Goal: Task Accomplishment & Management: Manage account settings

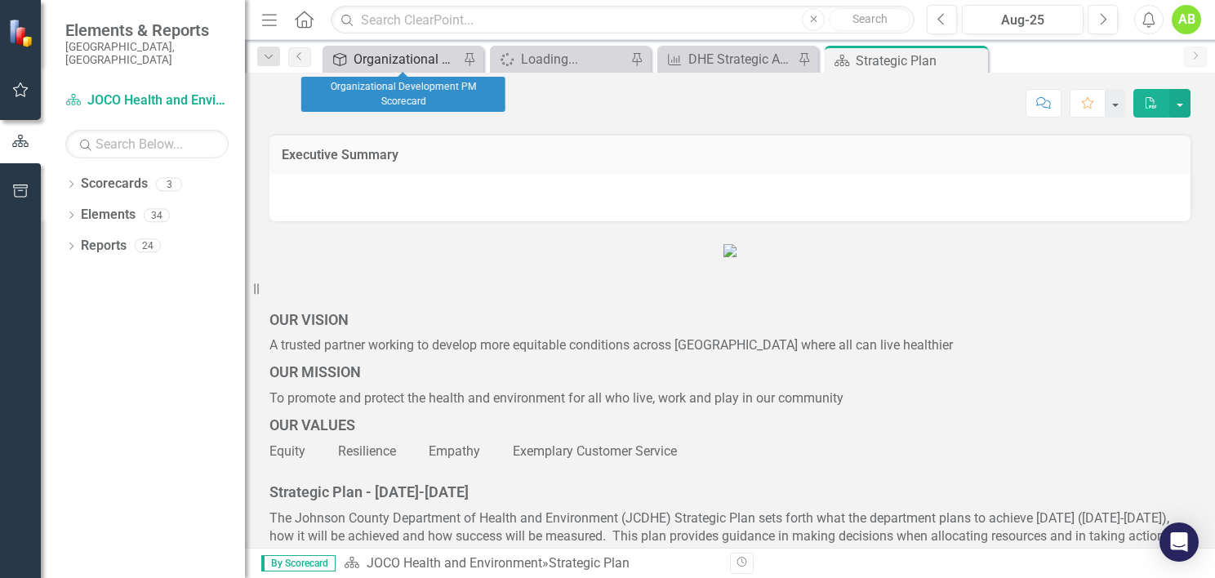
click at [405, 66] on div "Organizational Development PM Scorecard" at bounding box center [405, 59] width 105 height 20
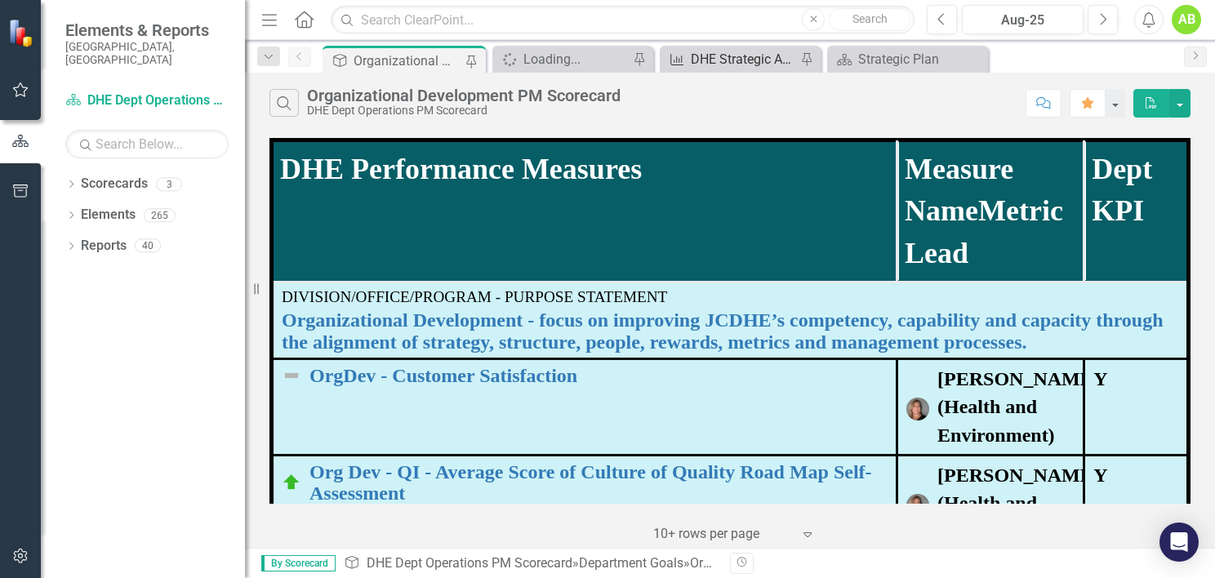
click at [733, 59] on div "DHE Strategic Annual Plan-Granular Level Report" at bounding box center [743, 59] width 105 height 20
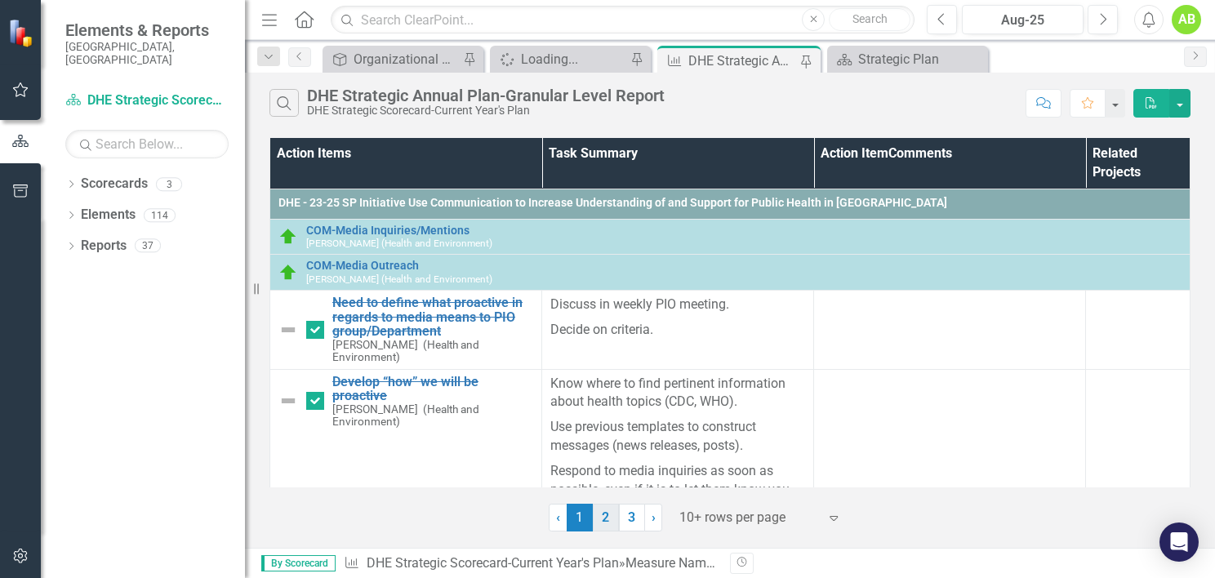
click at [606, 514] on link "2" at bounding box center [606, 518] width 26 height 28
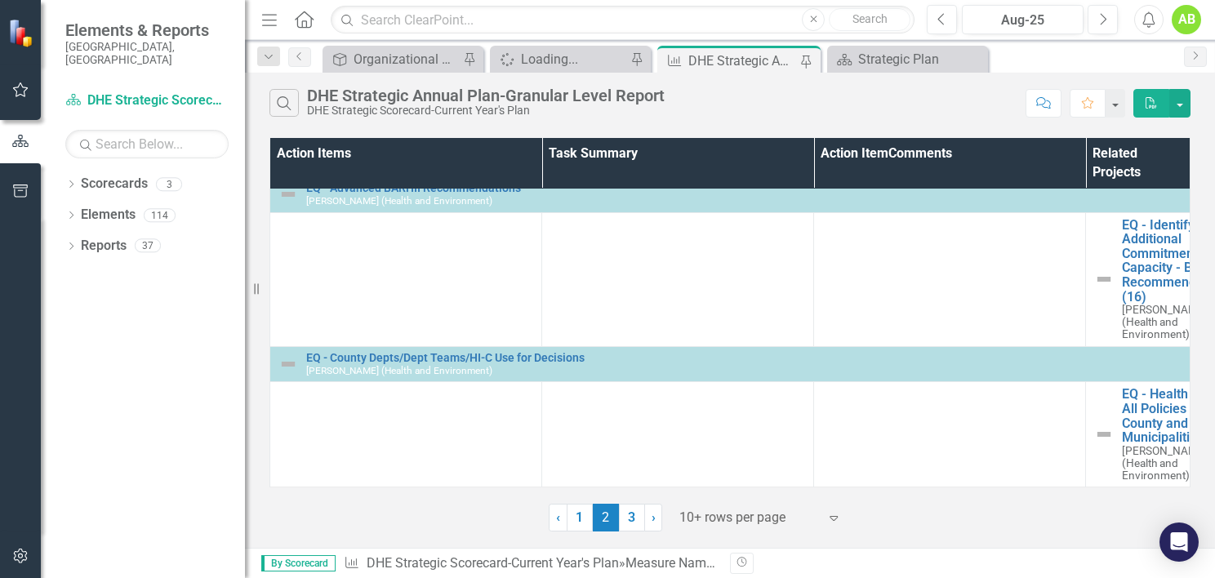
scroll to position [4193, 0]
click at [637, 519] on link "3" at bounding box center [632, 518] width 26 height 28
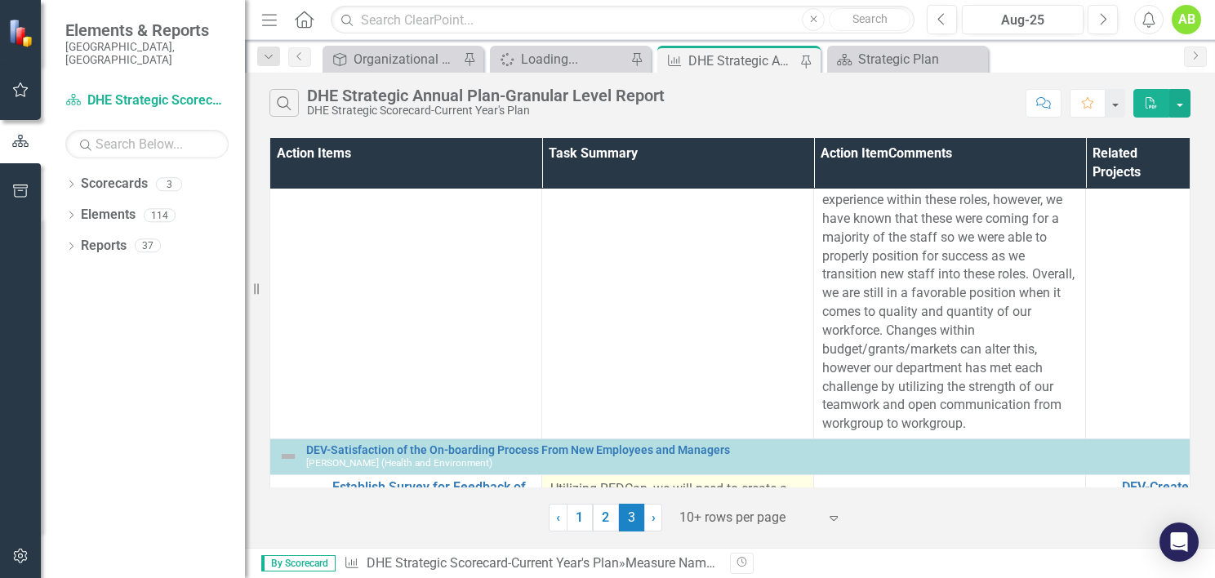
scroll to position [1233, 0]
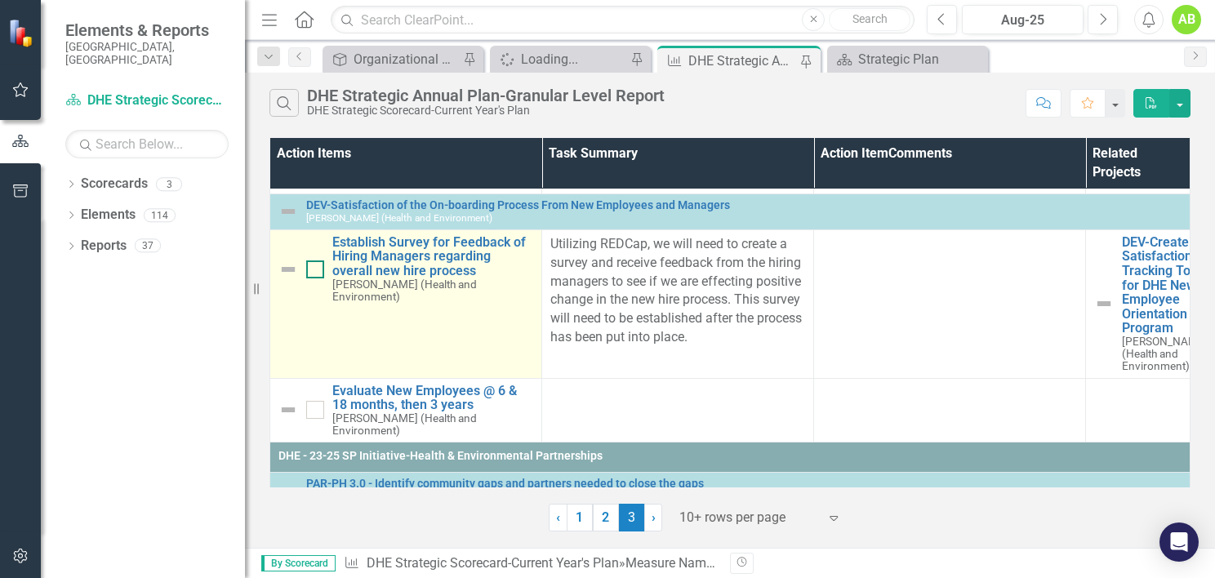
click at [313, 271] on input "checkbox" at bounding box center [311, 265] width 11 height 11
checkbox input "true"
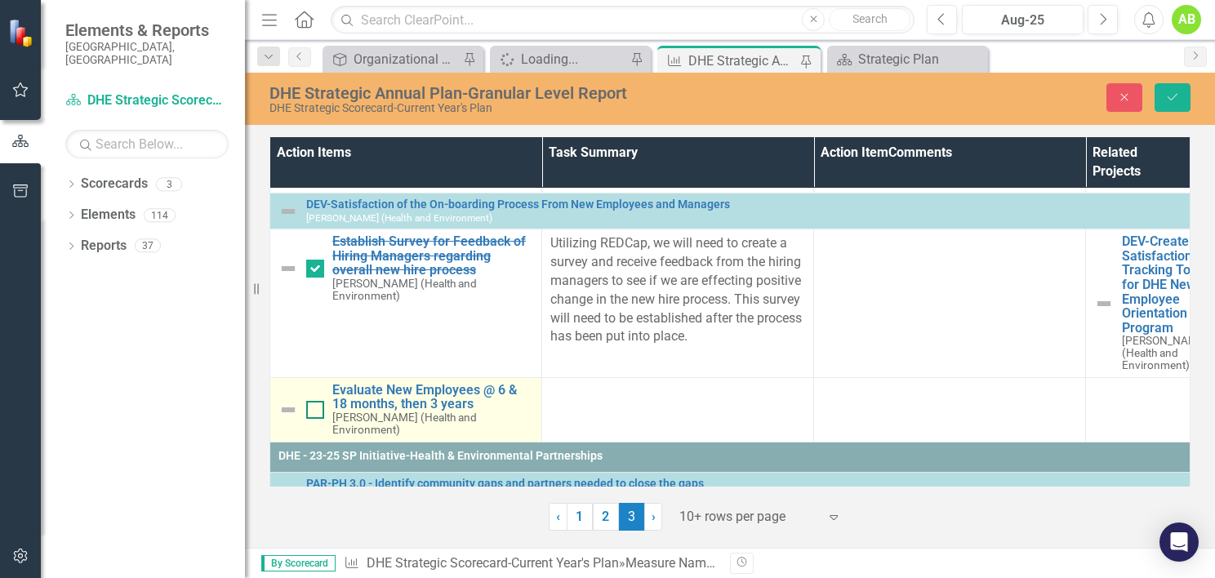
click at [315, 419] on div at bounding box center [315, 410] width 18 height 18
click at [315, 411] on input "checkbox" at bounding box center [311, 406] width 11 height 11
click at [319, 419] on div at bounding box center [315, 410] width 18 height 18
click at [317, 411] on input "checkbox" at bounding box center [311, 406] width 11 height 11
checkbox input "false"
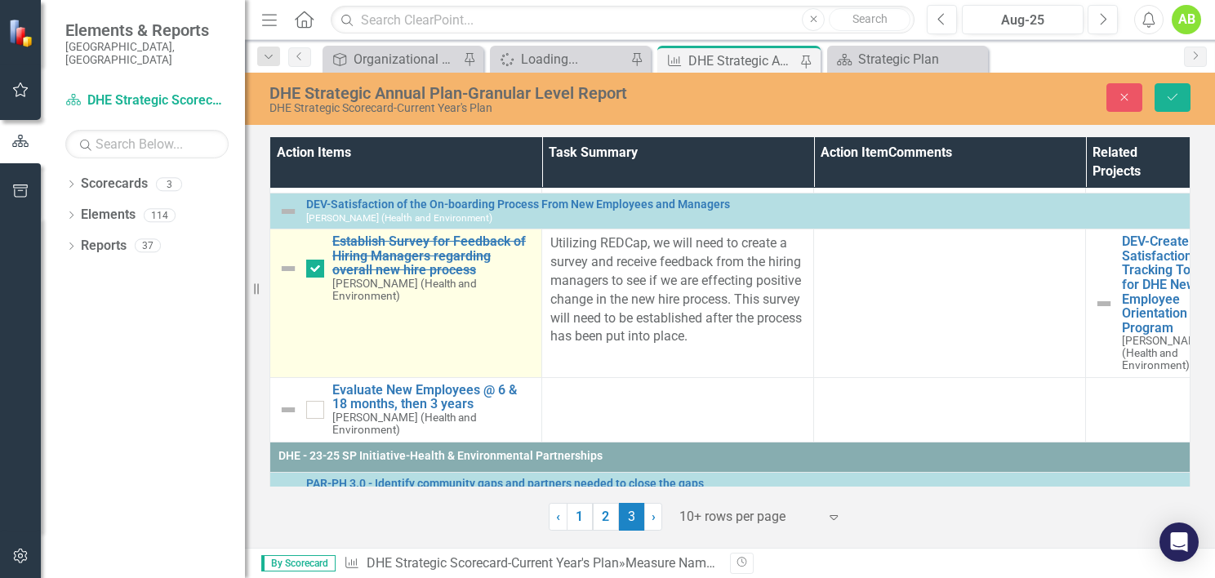
click at [287, 278] on img at bounding box center [288, 269] width 20 height 20
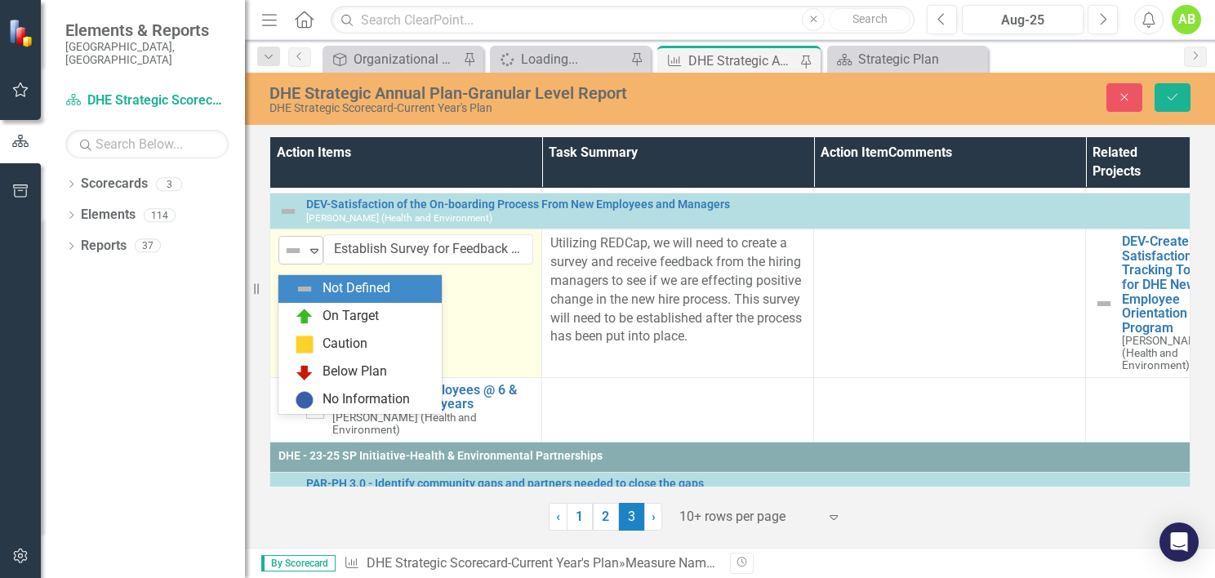
click at [309, 257] on icon "Expand" at bounding box center [314, 250] width 16 height 13
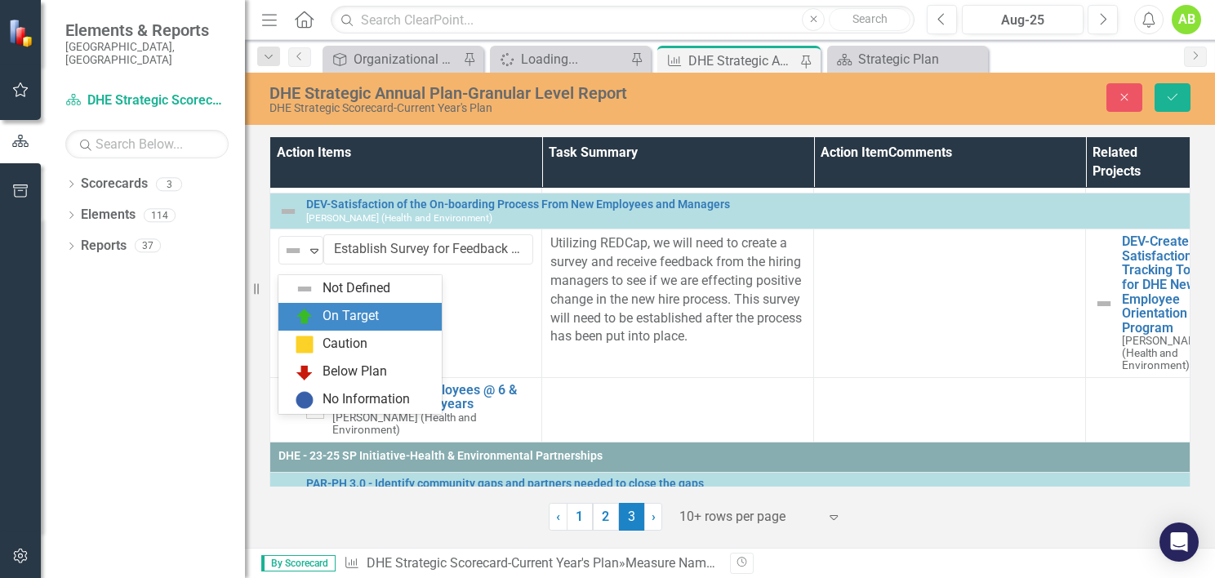
click at [313, 313] on img at bounding box center [305, 317] width 20 height 20
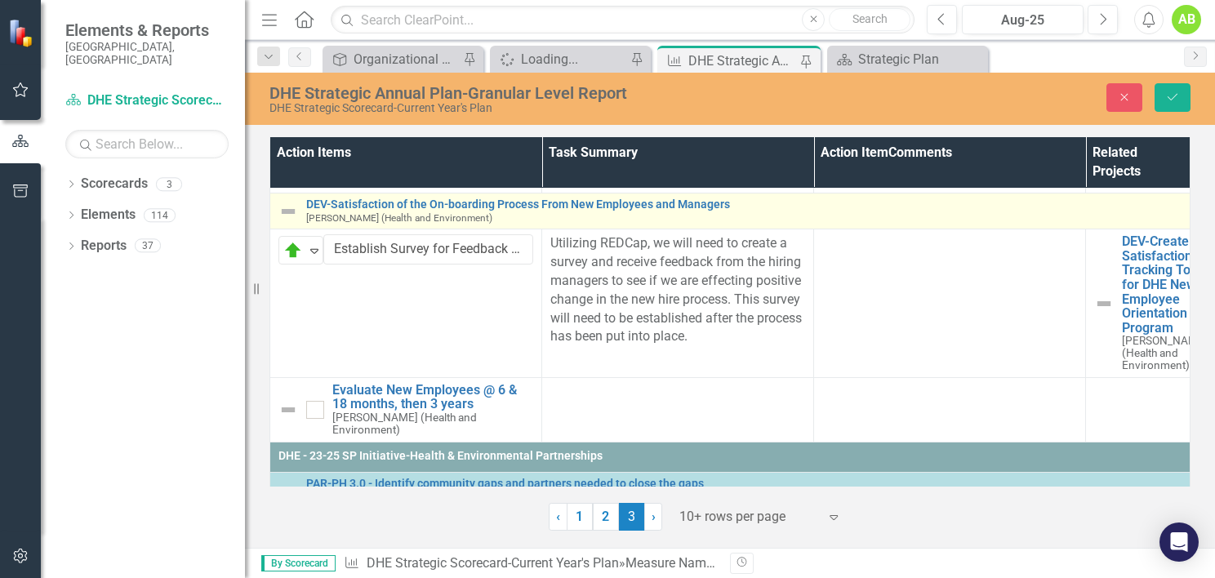
click at [296, 221] on img at bounding box center [288, 212] width 20 height 20
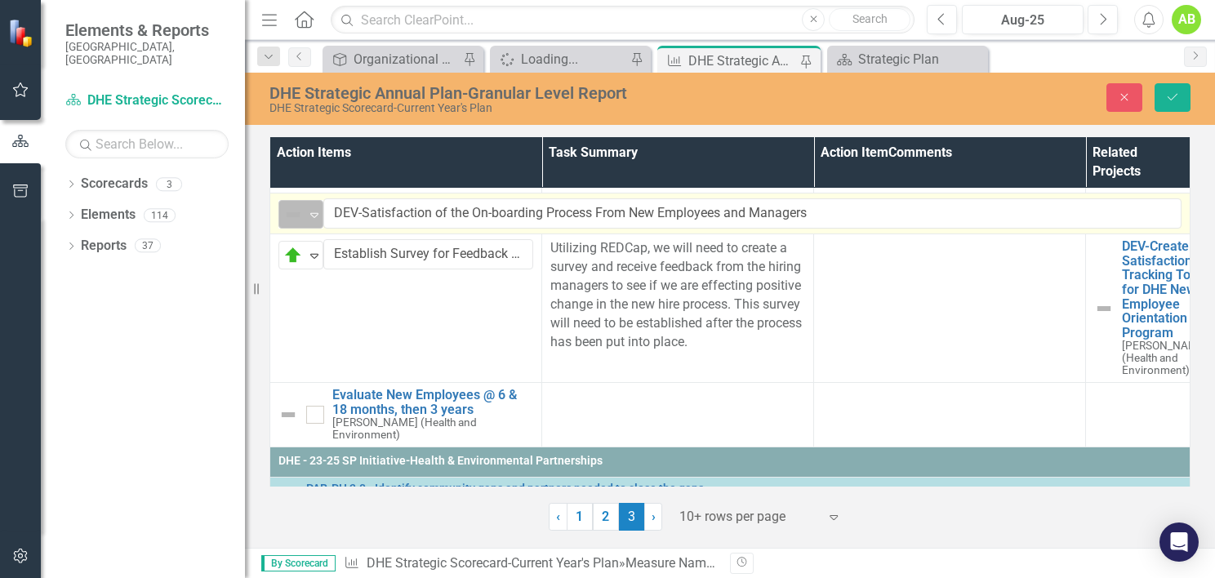
click at [310, 221] on icon "Expand" at bounding box center [314, 214] width 16 height 13
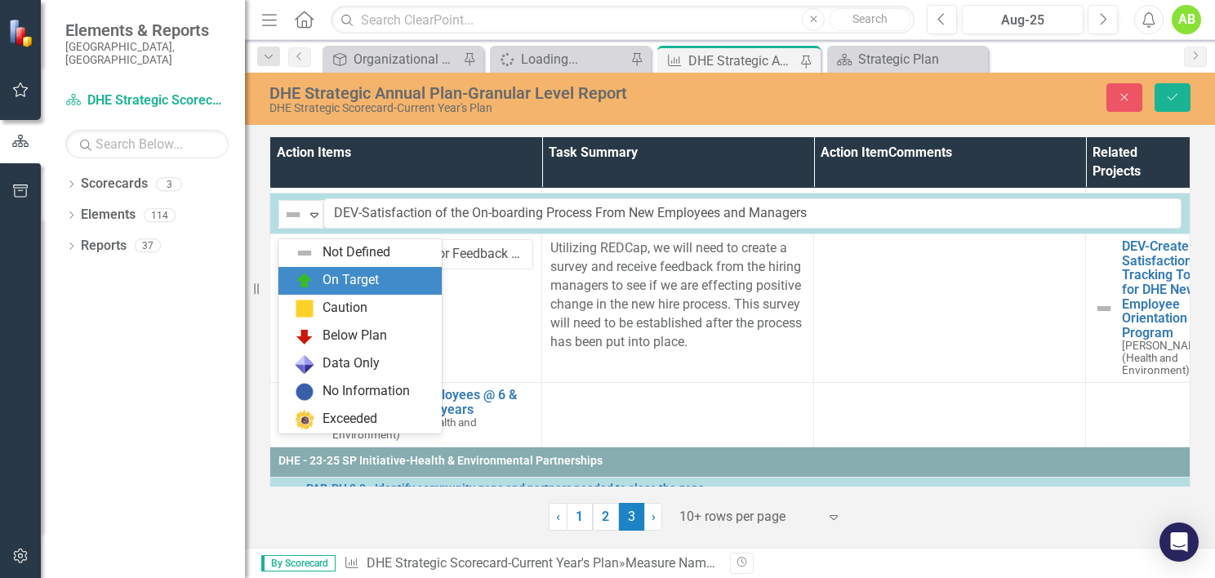
click at [327, 275] on div "On Target" at bounding box center [350, 280] width 56 height 19
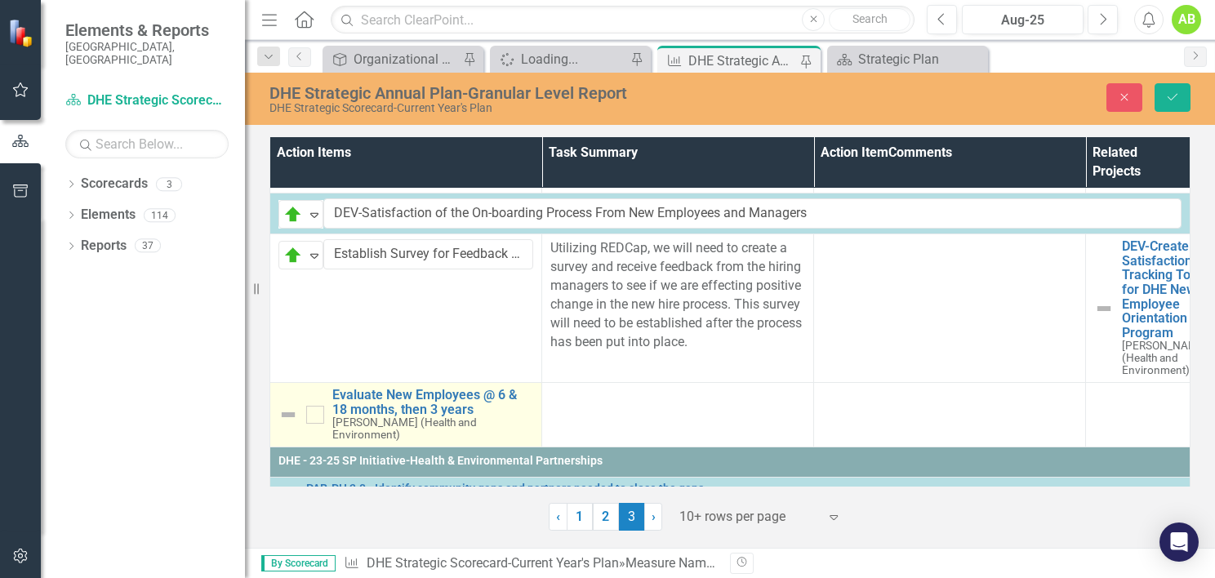
click at [286, 424] on img at bounding box center [288, 415] width 20 height 20
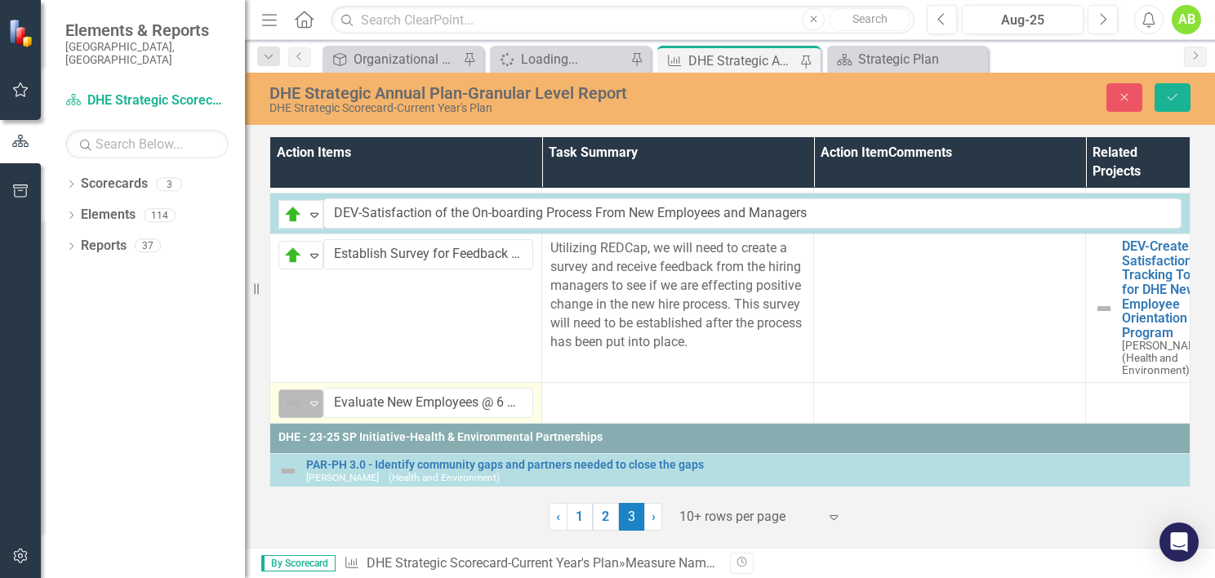
click at [318, 410] on icon "Expand" at bounding box center [314, 403] width 16 height 13
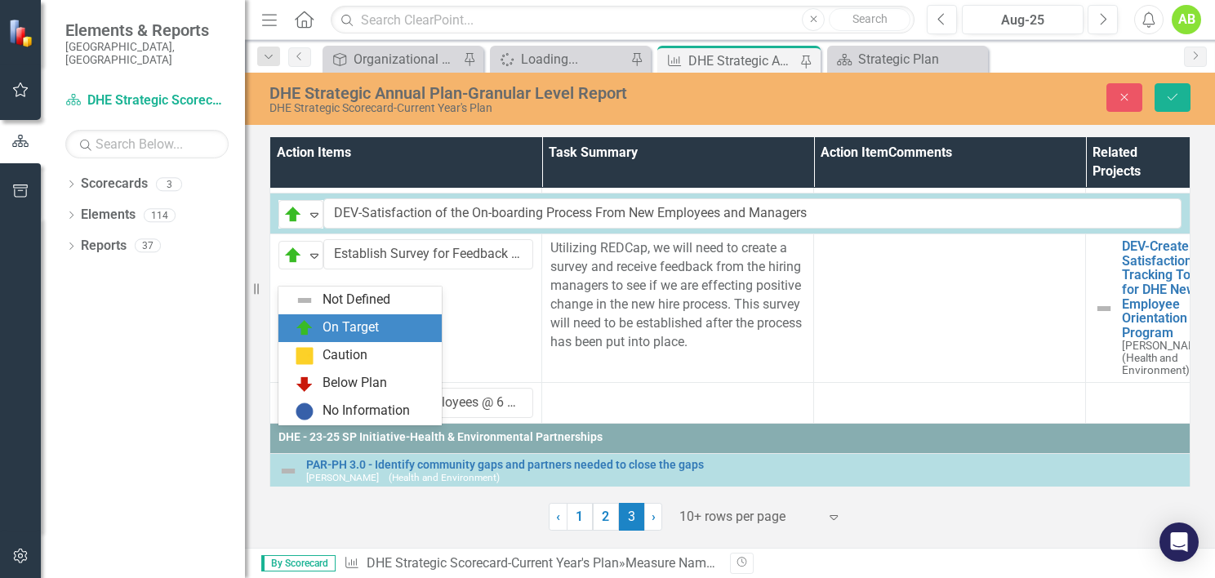
click at [353, 328] on div "On Target" at bounding box center [350, 327] width 56 height 19
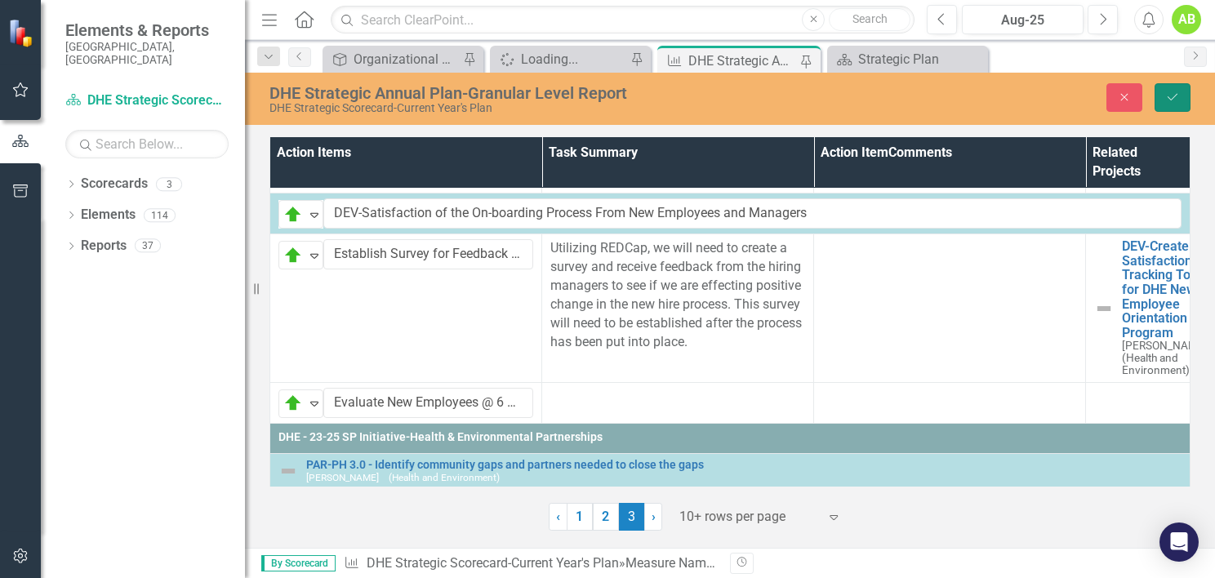
click at [1178, 98] on icon "Save" at bounding box center [1172, 96] width 15 height 11
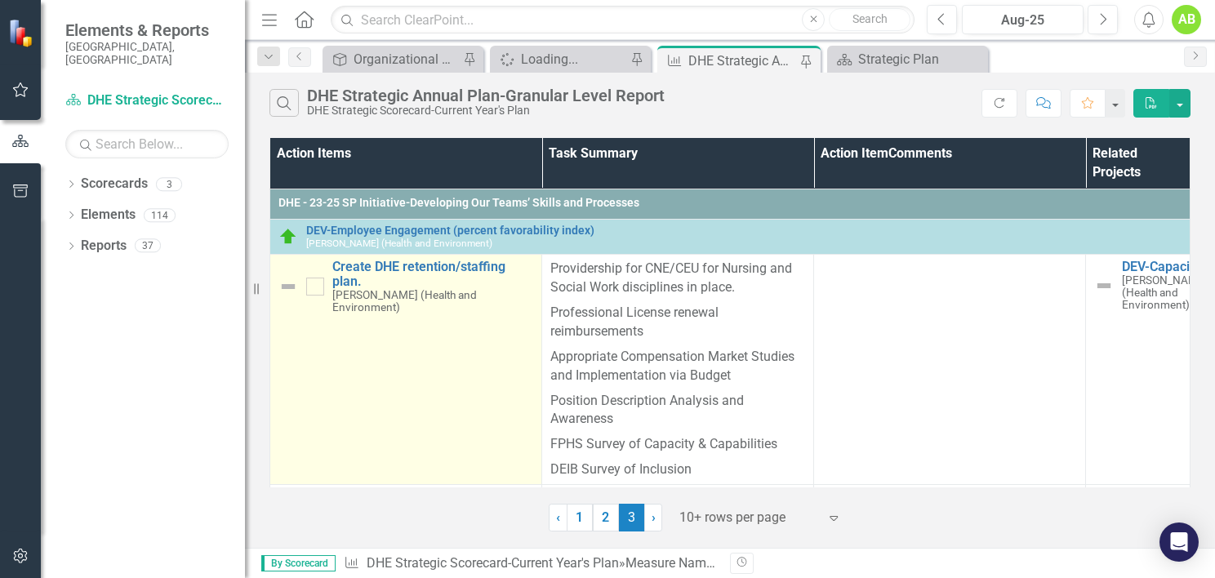
click at [286, 285] on img at bounding box center [288, 287] width 20 height 20
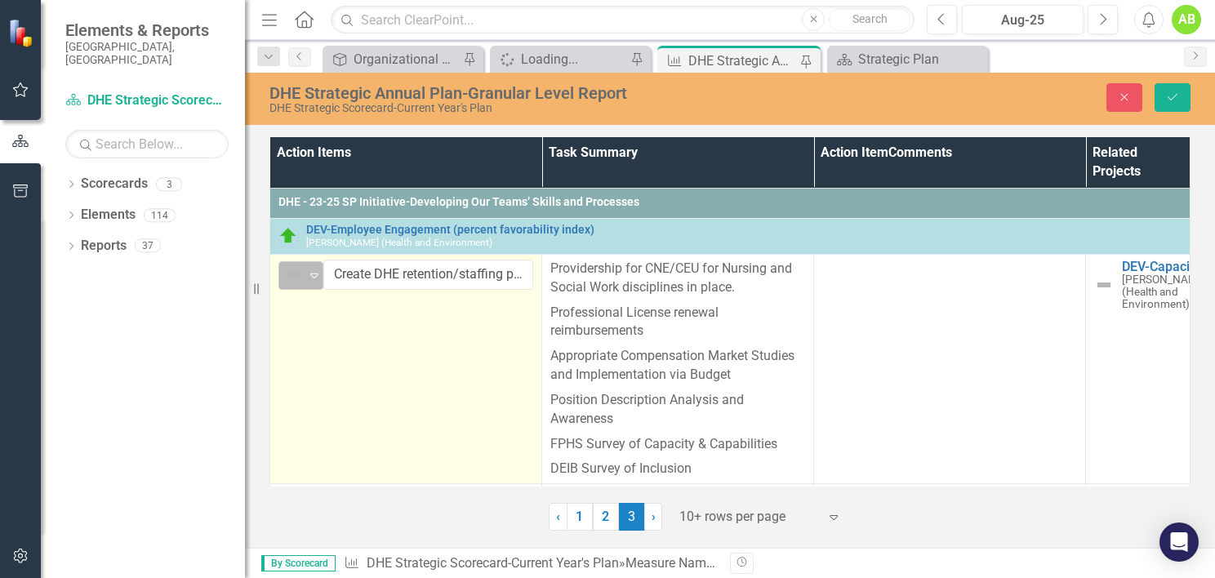
click at [314, 275] on icon "Expand" at bounding box center [314, 275] width 16 height 13
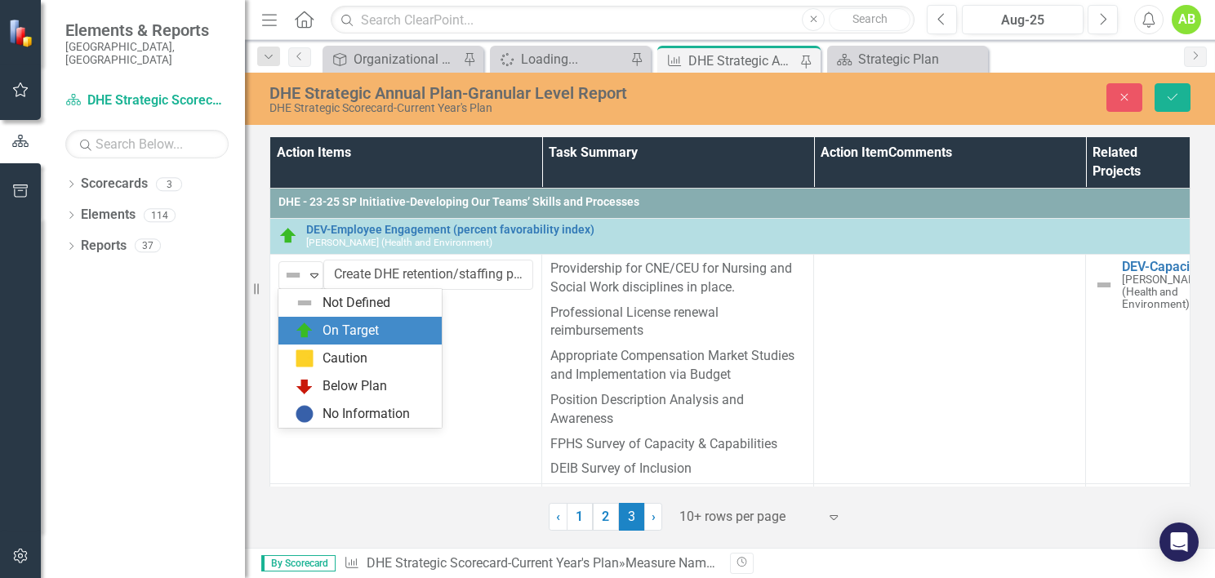
click at [336, 331] on div "On Target" at bounding box center [350, 331] width 56 height 19
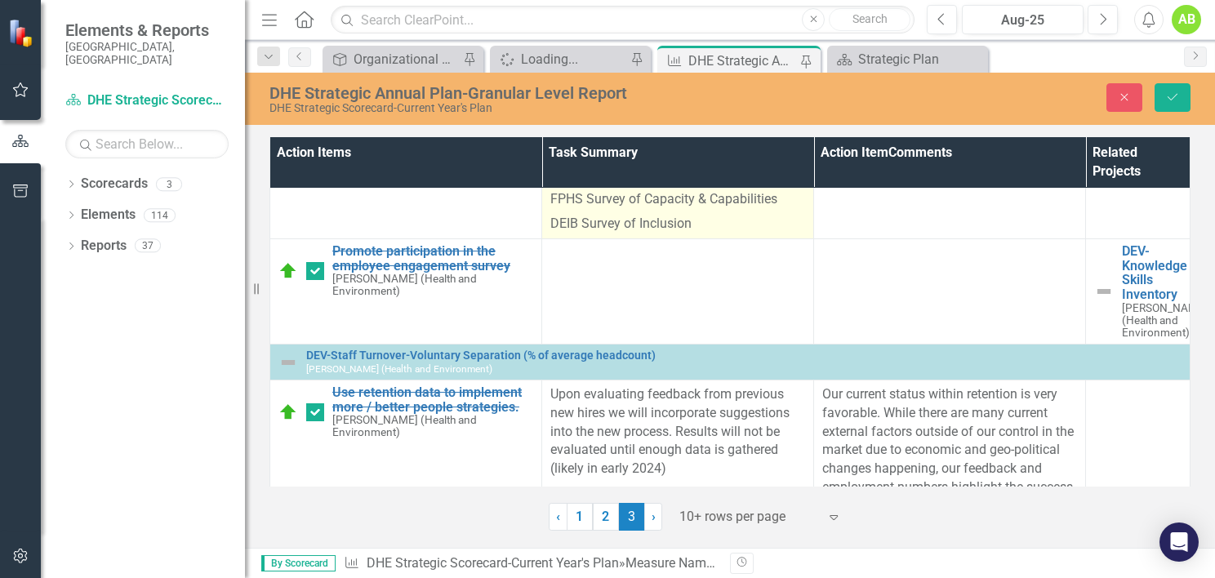
scroll to position [0, 0]
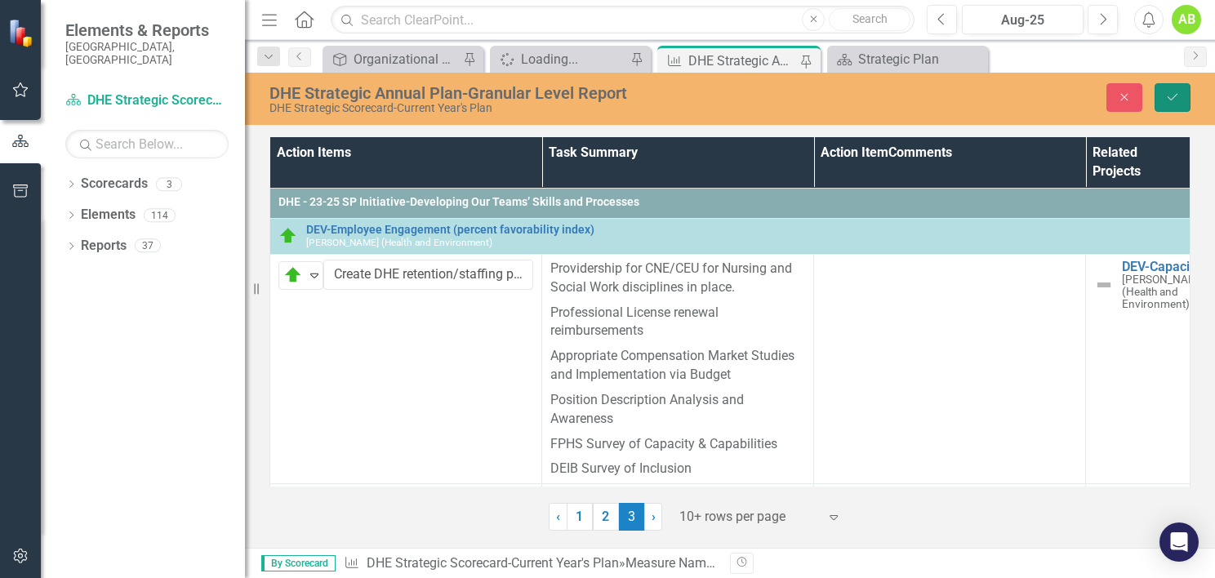
click at [1172, 98] on icon "Save" at bounding box center [1172, 96] width 15 height 11
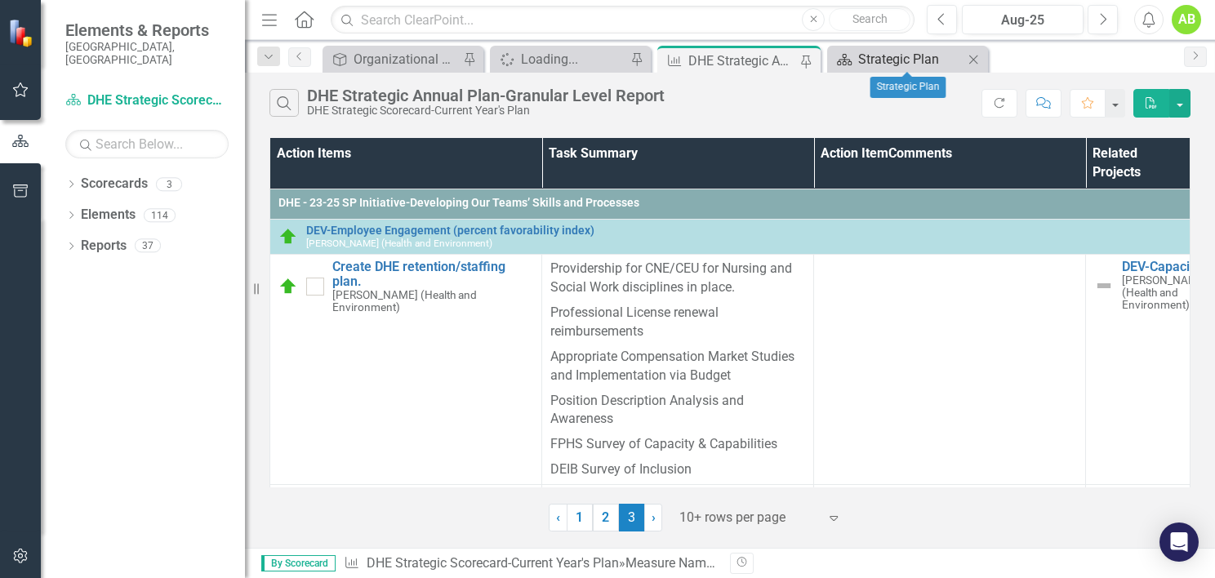
click at [878, 61] on div "Strategic Plan" at bounding box center [910, 59] width 105 height 20
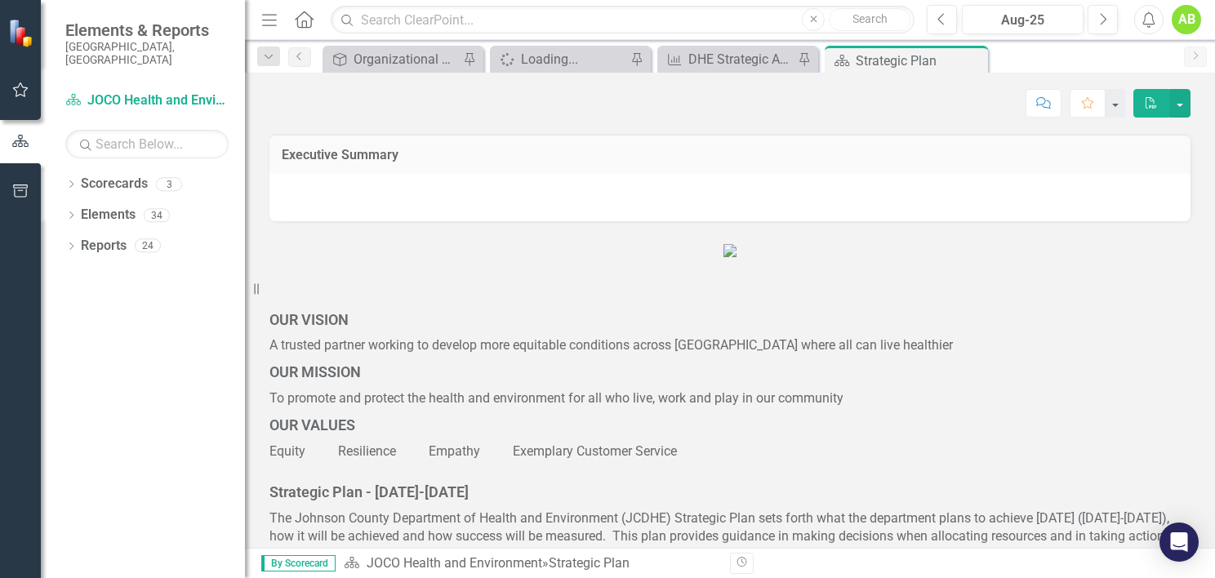
click at [552, 83] on div "Score: N/A Aug-25 Completed Comment Favorite PDF" at bounding box center [730, 97] width 970 height 49
click at [563, 60] on div "Loading..." at bounding box center [573, 59] width 105 height 20
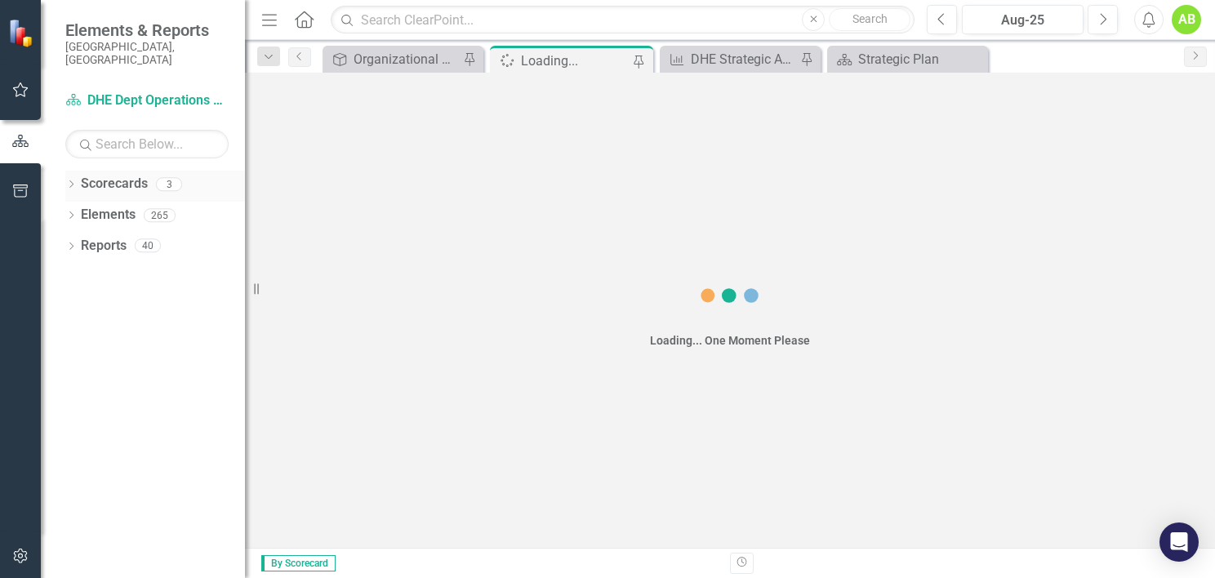
click at [72, 180] on icon at bounding box center [71, 183] width 4 height 7
click at [77, 208] on div "Dropdown" at bounding box center [79, 215] width 12 height 14
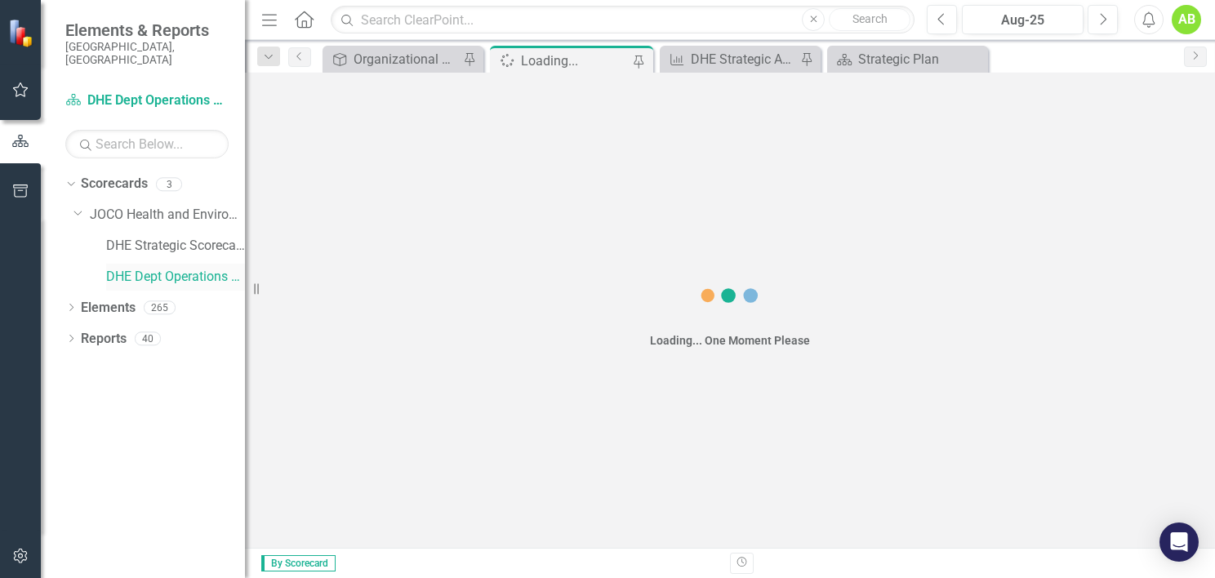
click at [146, 268] on link "DHE Dept Operations PM Scorecard" at bounding box center [175, 277] width 139 height 19
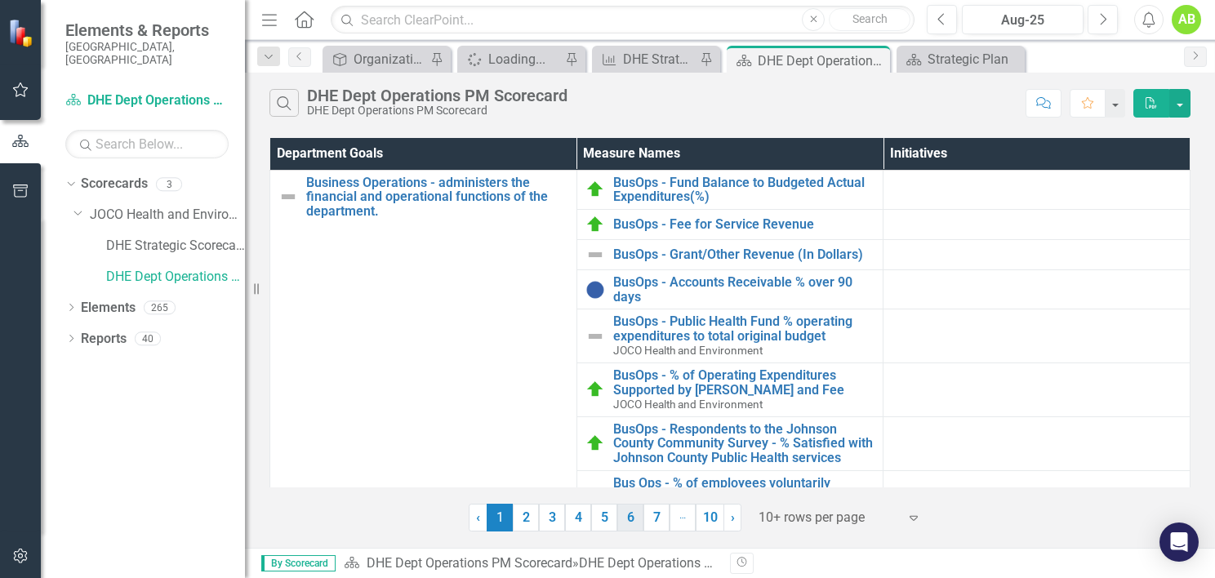
click at [634, 520] on link "6" at bounding box center [630, 518] width 26 height 28
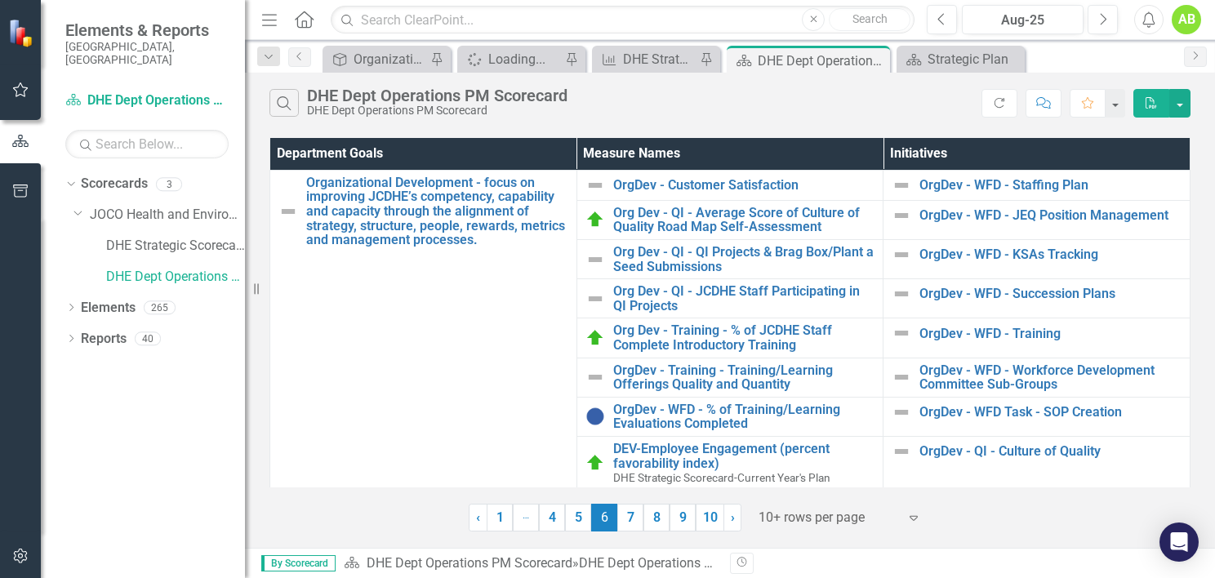
scroll to position [54, 0]
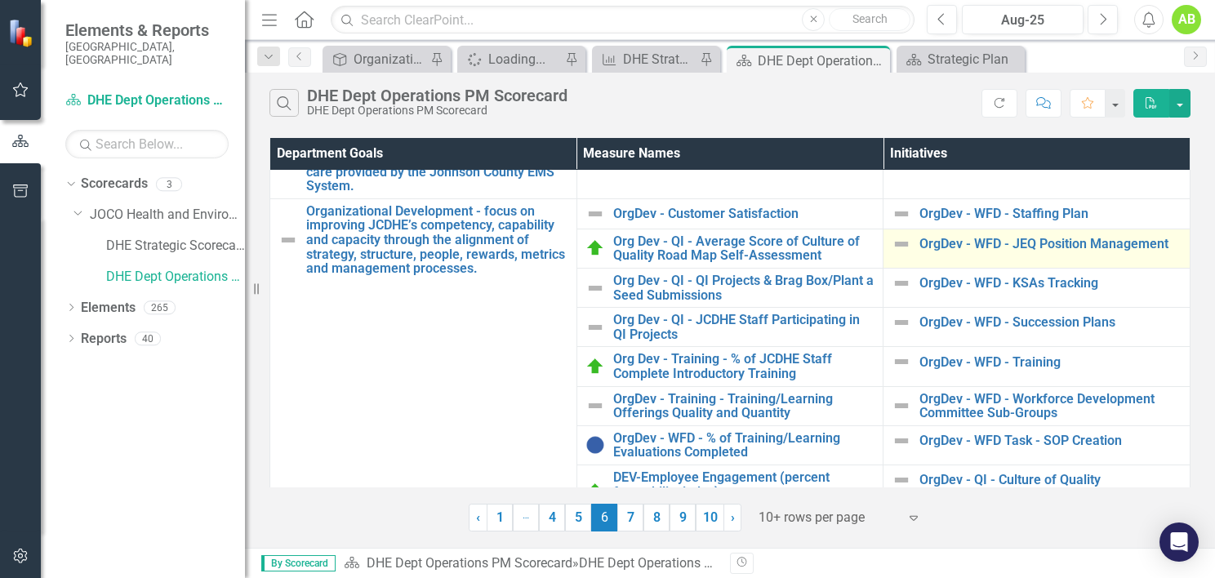
click at [906, 245] on img at bounding box center [901, 244] width 20 height 20
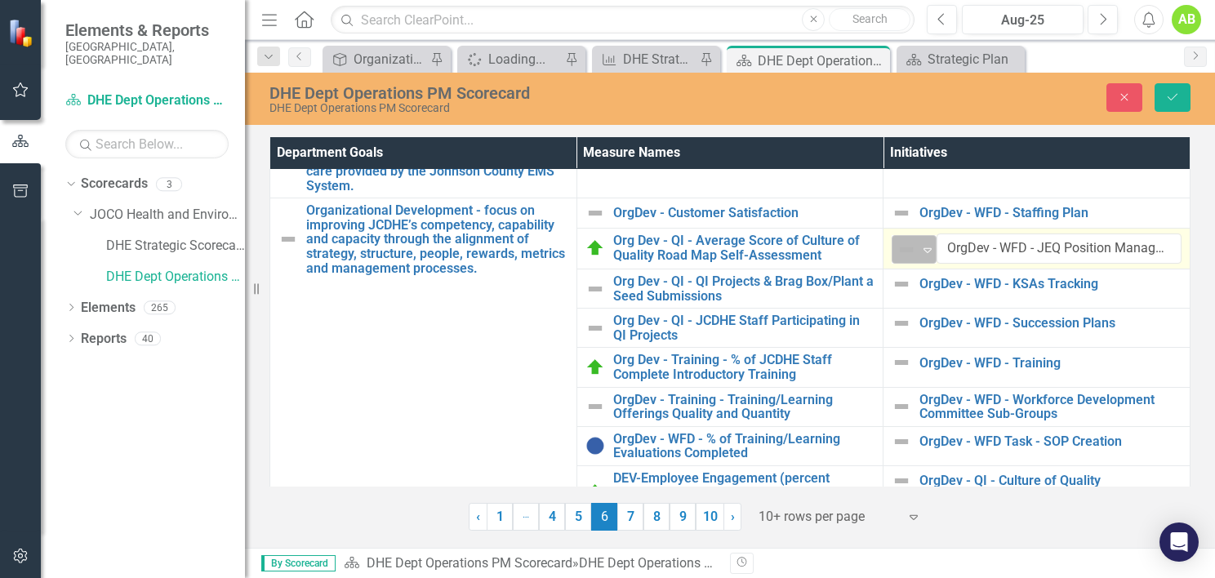
click at [924, 248] on icon at bounding box center [927, 250] width 8 height 5
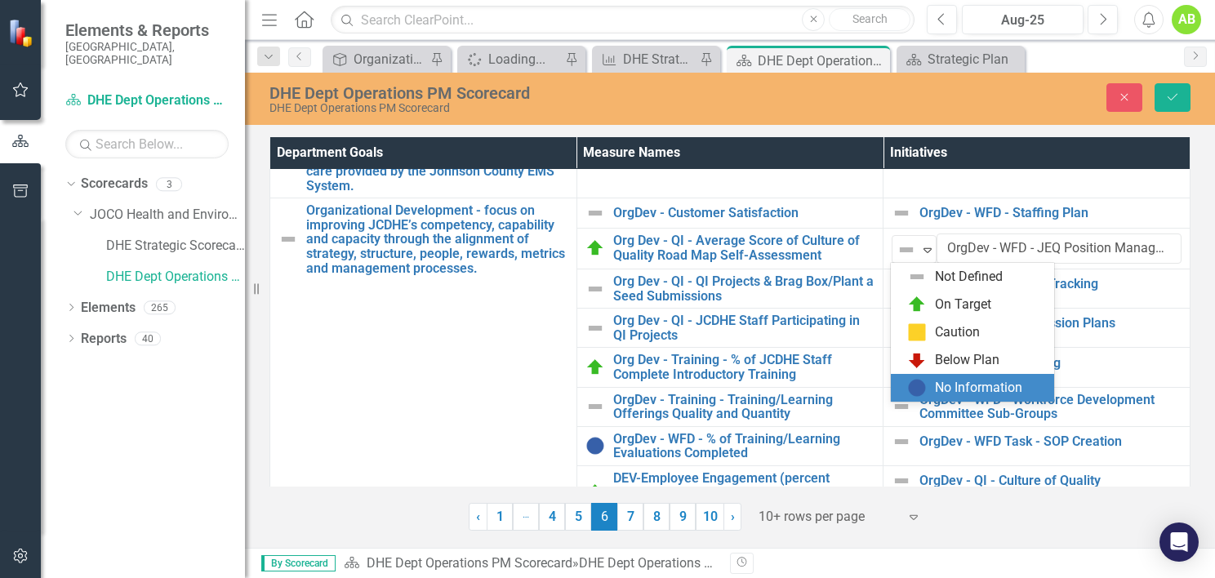
click at [948, 395] on div "No Information" at bounding box center [978, 388] width 87 height 19
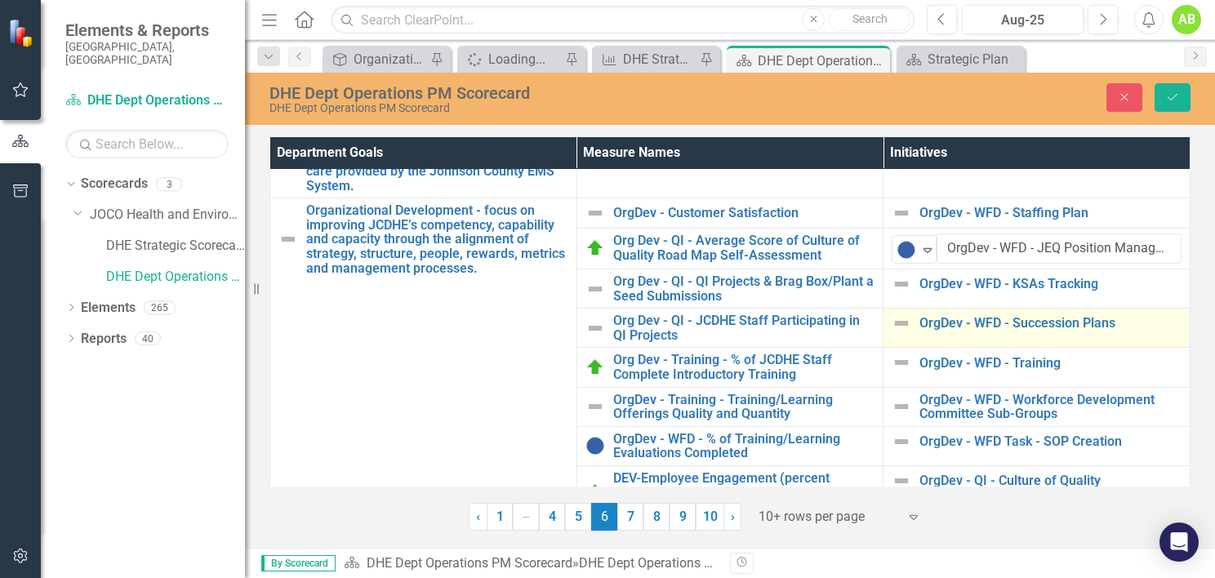
click at [904, 324] on img at bounding box center [901, 323] width 20 height 20
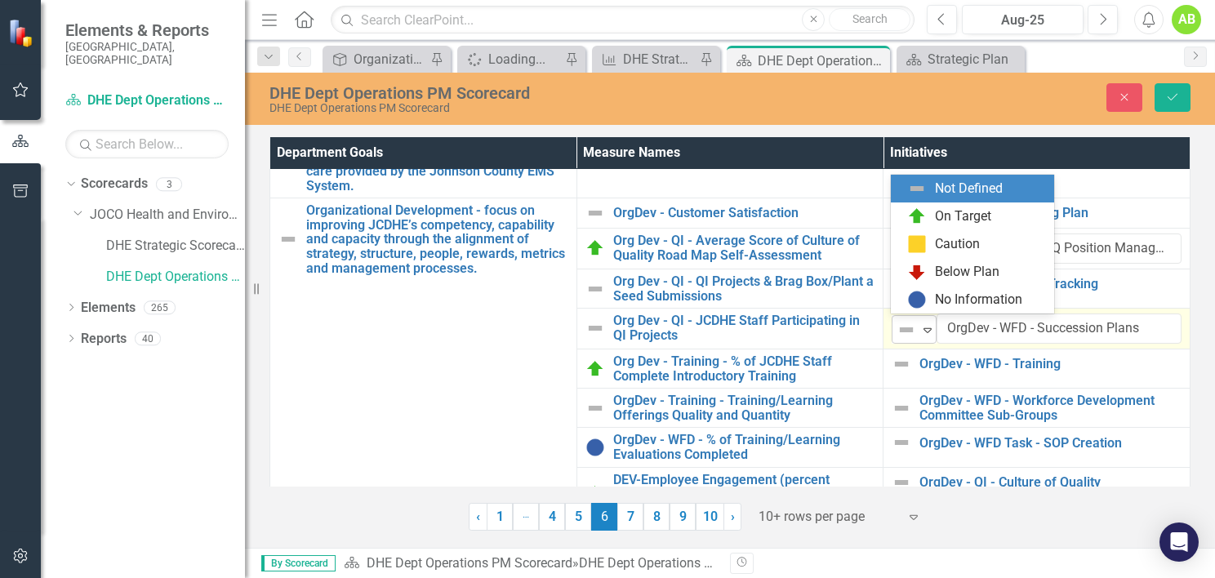
click at [923, 326] on icon "Expand" at bounding box center [927, 329] width 16 height 13
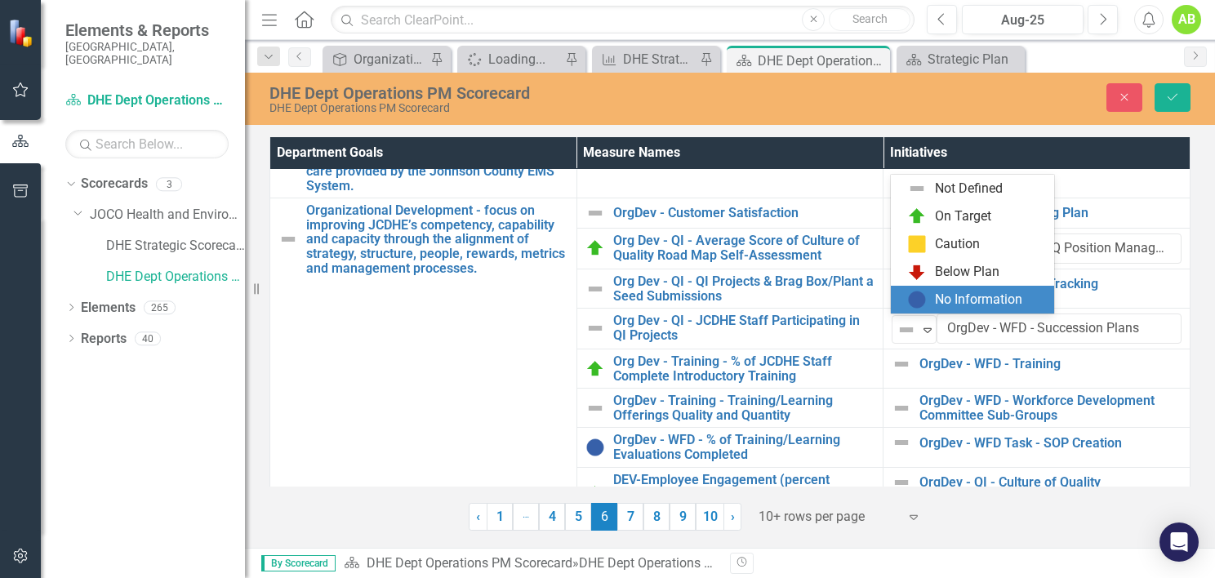
click at [962, 306] on div "No Information" at bounding box center [978, 300] width 87 height 19
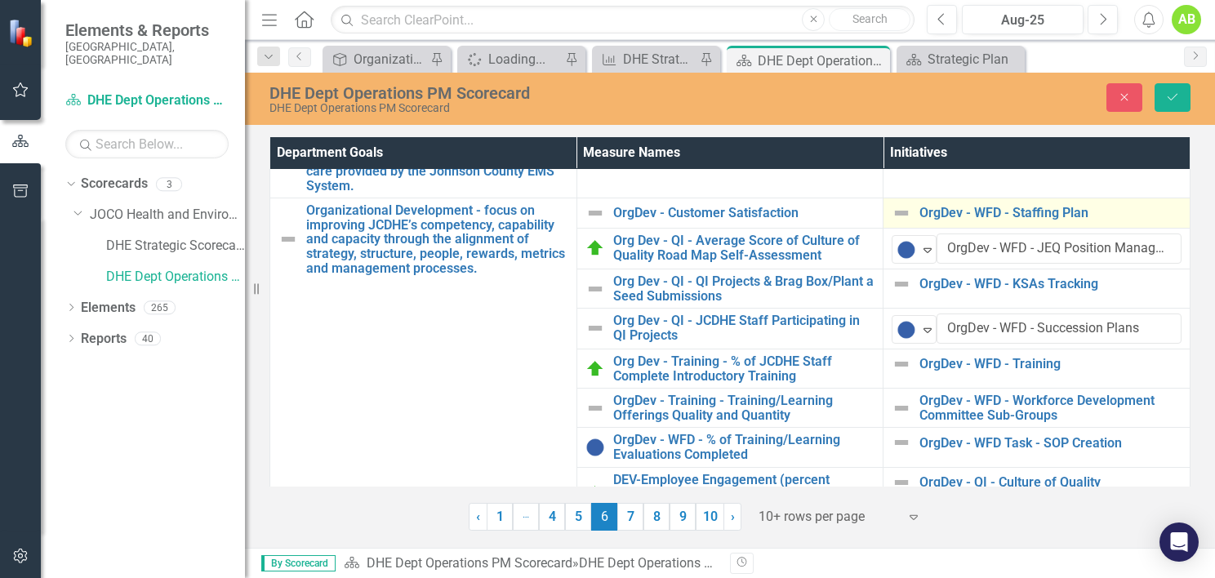
click at [908, 210] on img at bounding box center [901, 213] width 20 height 20
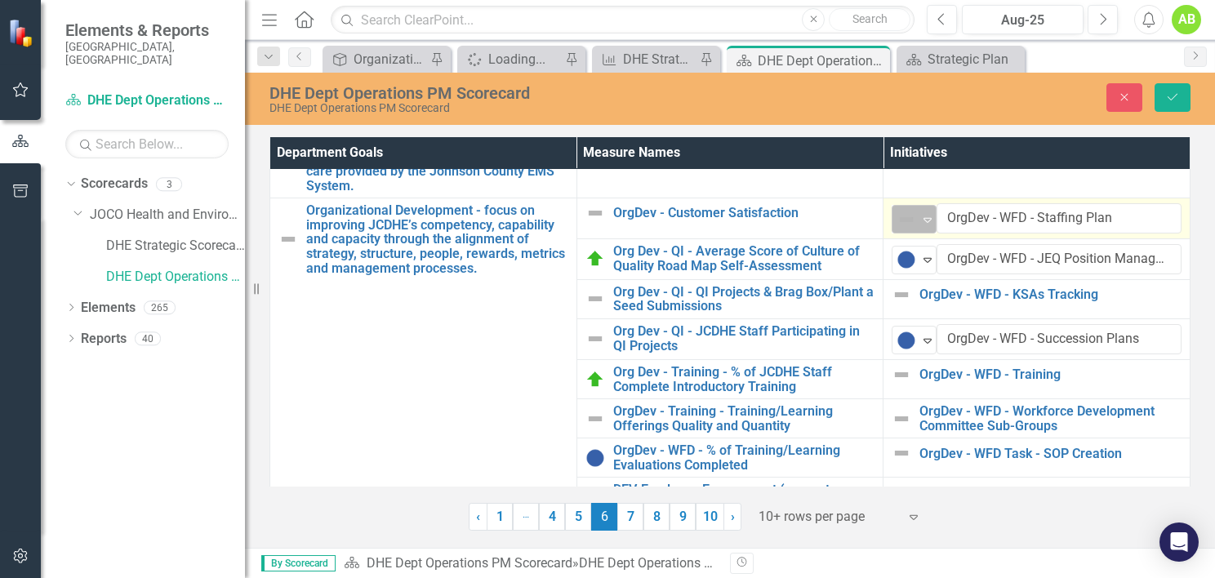
click at [927, 216] on icon "Expand" at bounding box center [927, 219] width 16 height 13
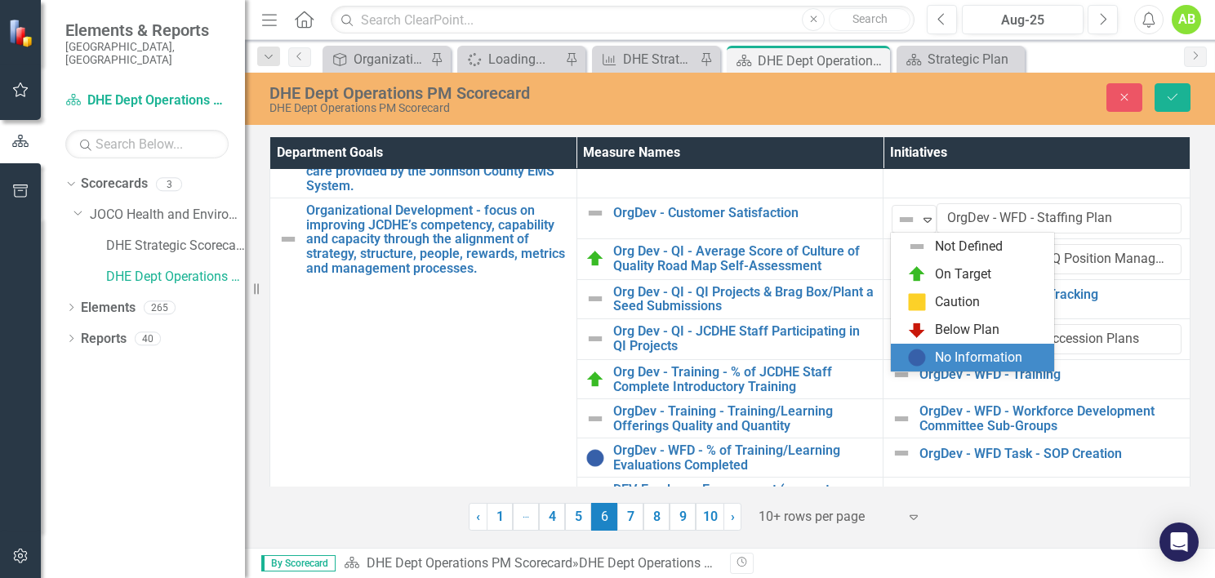
click at [950, 366] on div "No Information" at bounding box center [978, 358] width 87 height 19
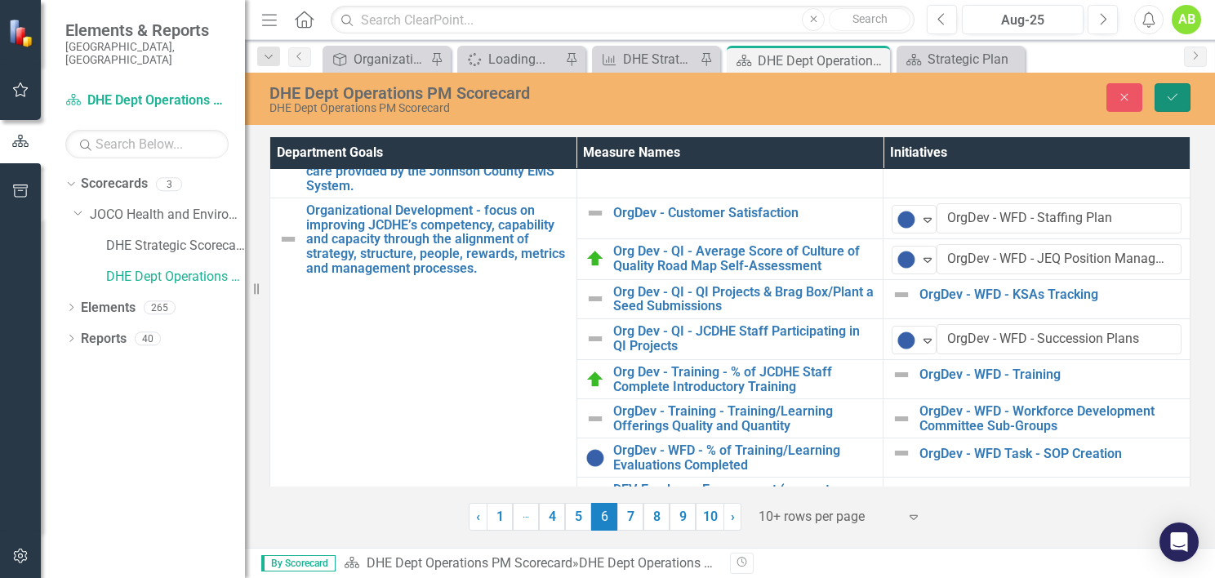
click at [1166, 95] on icon "Save" at bounding box center [1172, 96] width 15 height 11
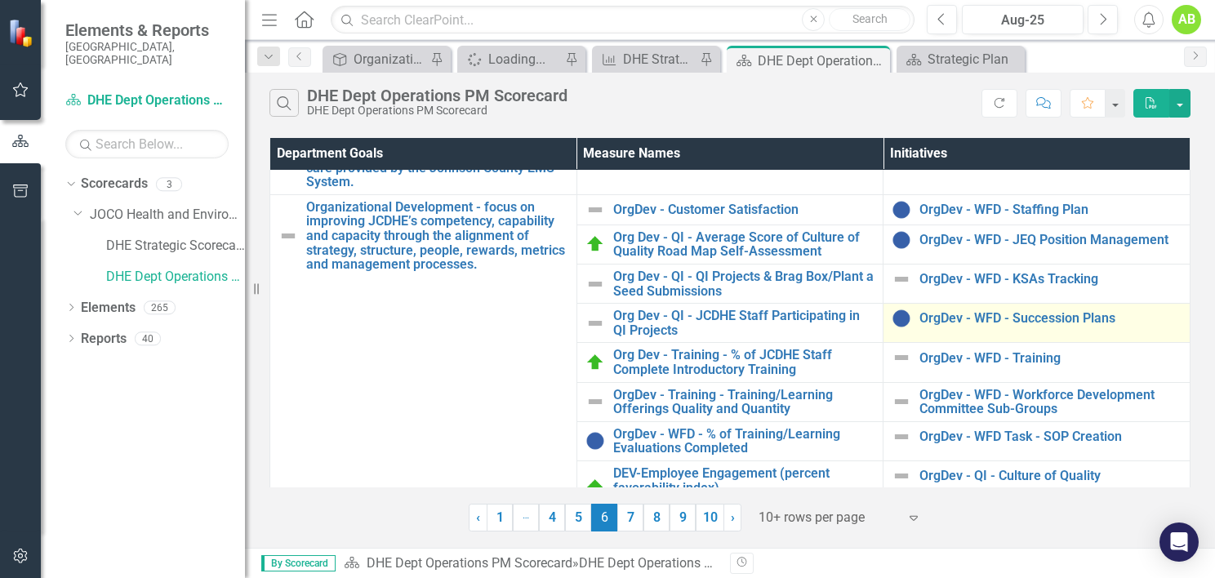
scroll to position [82, 0]
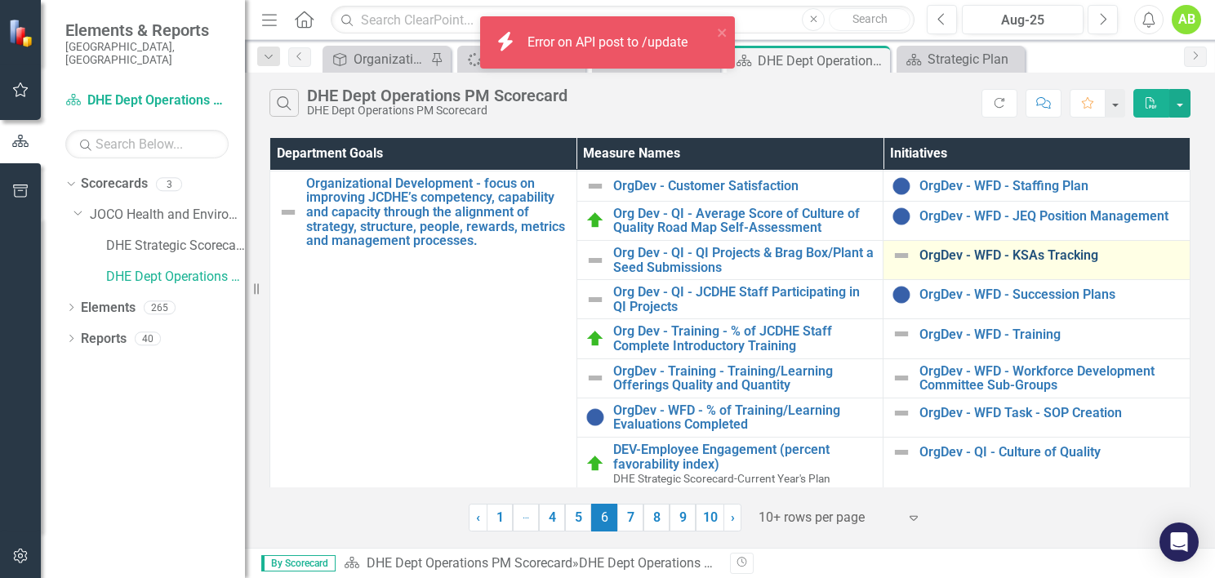
click at [1029, 250] on link "OrgDev - WFD - KSAs Tracking" at bounding box center [1050, 255] width 262 height 15
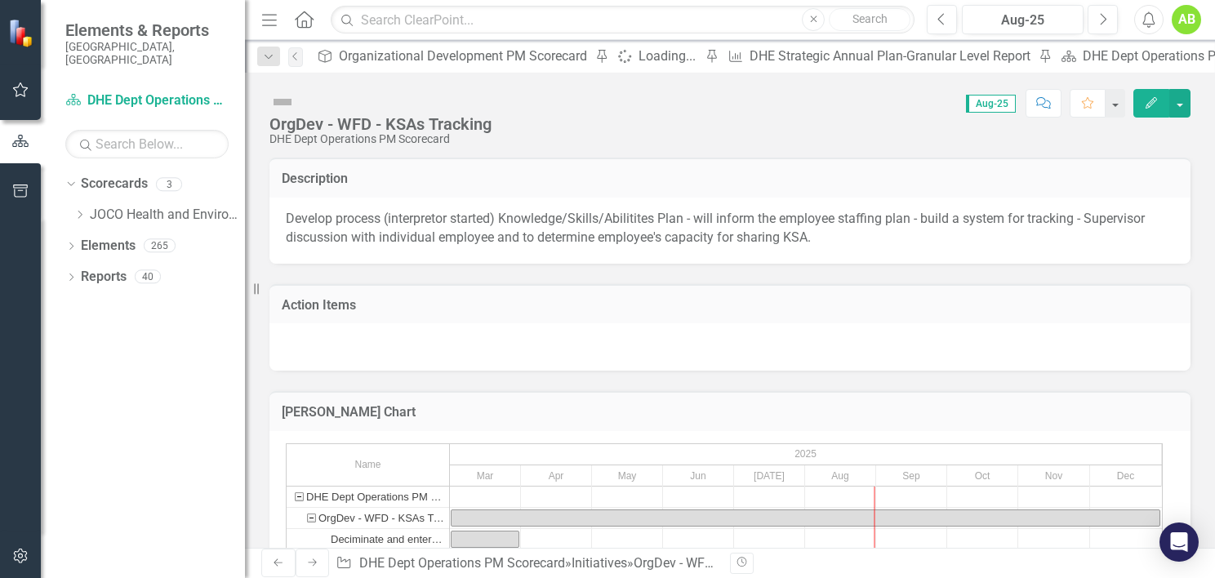
click at [288, 105] on img at bounding box center [282, 102] width 26 height 26
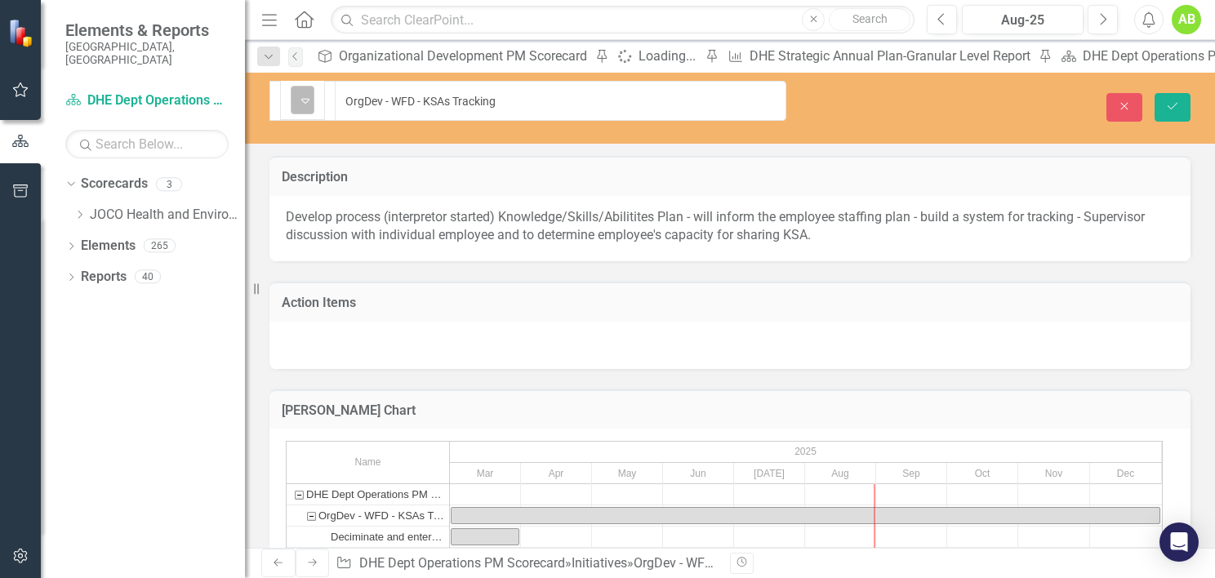
click at [310, 104] on div "Expand" at bounding box center [305, 100] width 16 height 27
click at [1170, 100] on icon "Save" at bounding box center [1172, 105] width 15 height 11
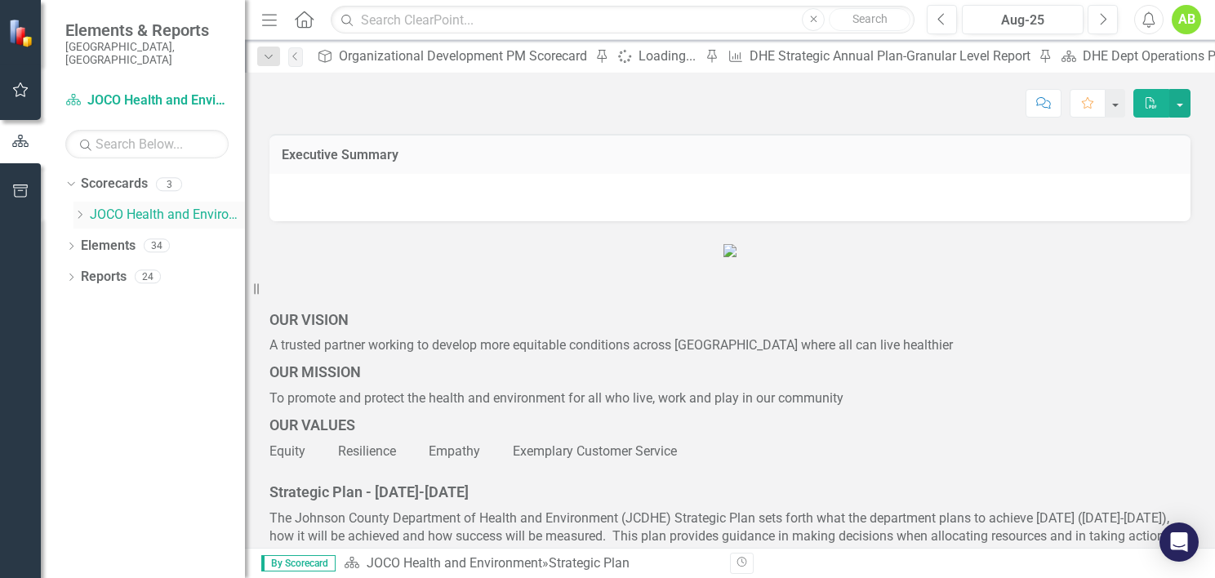
click at [83, 210] on icon "Dropdown" at bounding box center [79, 215] width 12 height 10
click at [144, 268] on link "DHE Dept Operations PM Scorecard" at bounding box center [175, 277] width 139 height 19
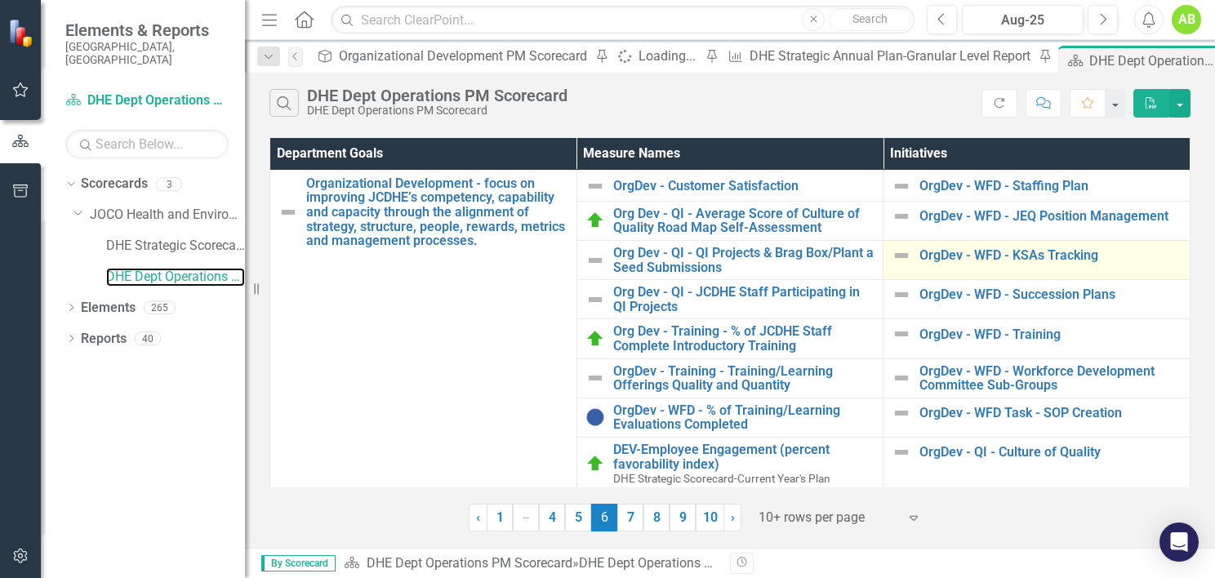
scroll to position [82, 0]
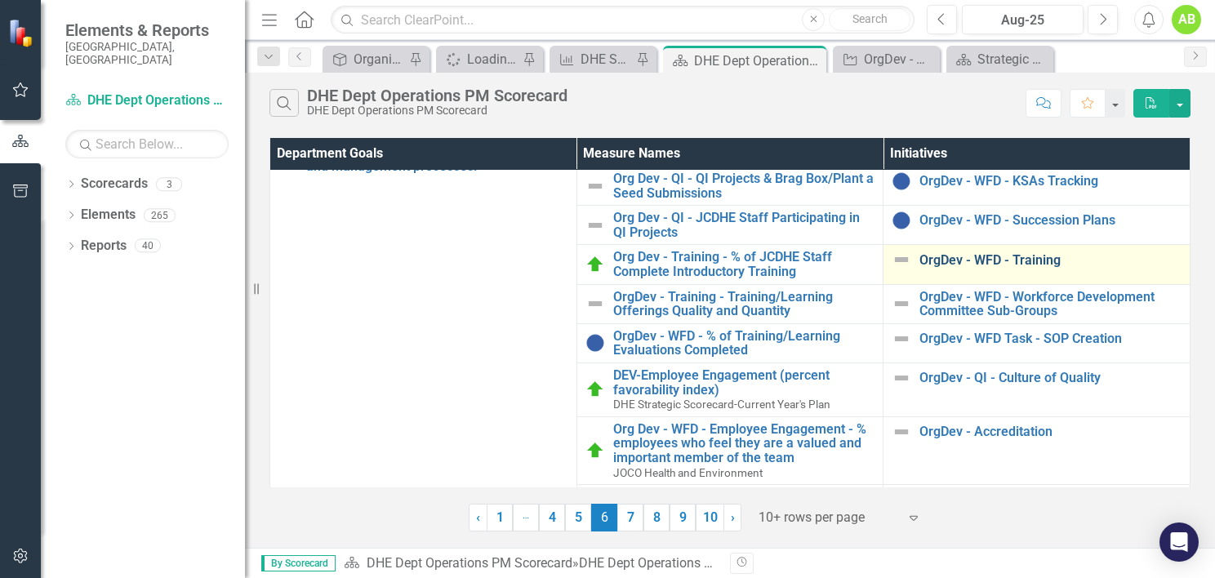
scroll to position [163, 0]
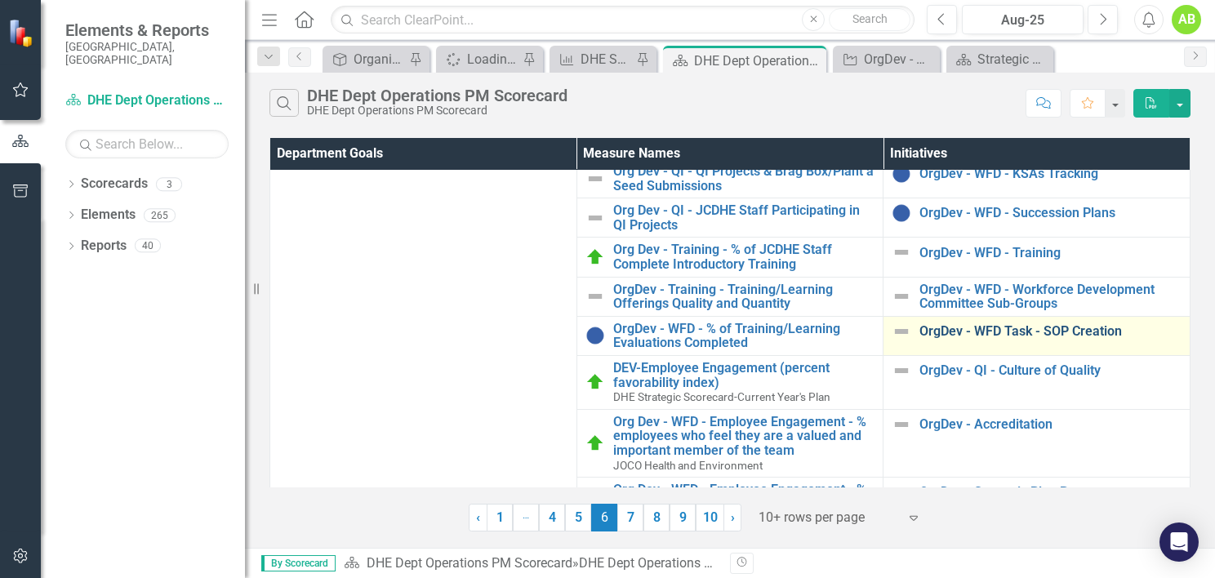
click at [996, 333] on link "OrgDev - WFD Task - SOP Creation" at bounding box center [1050, 331] width 262 height 15
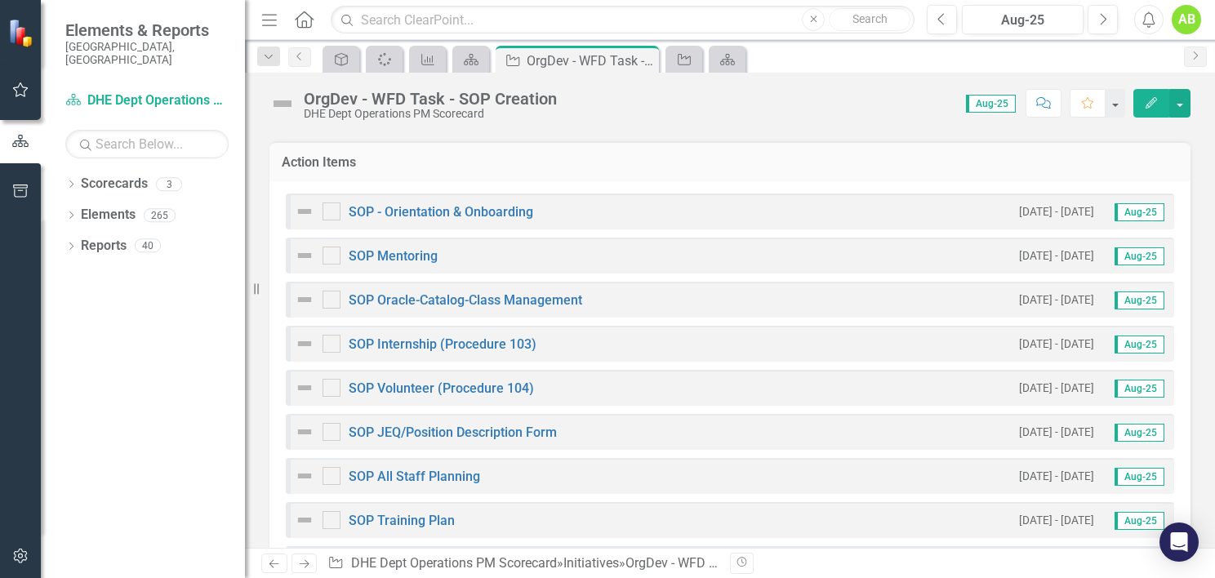
scroll to position [163, 0]
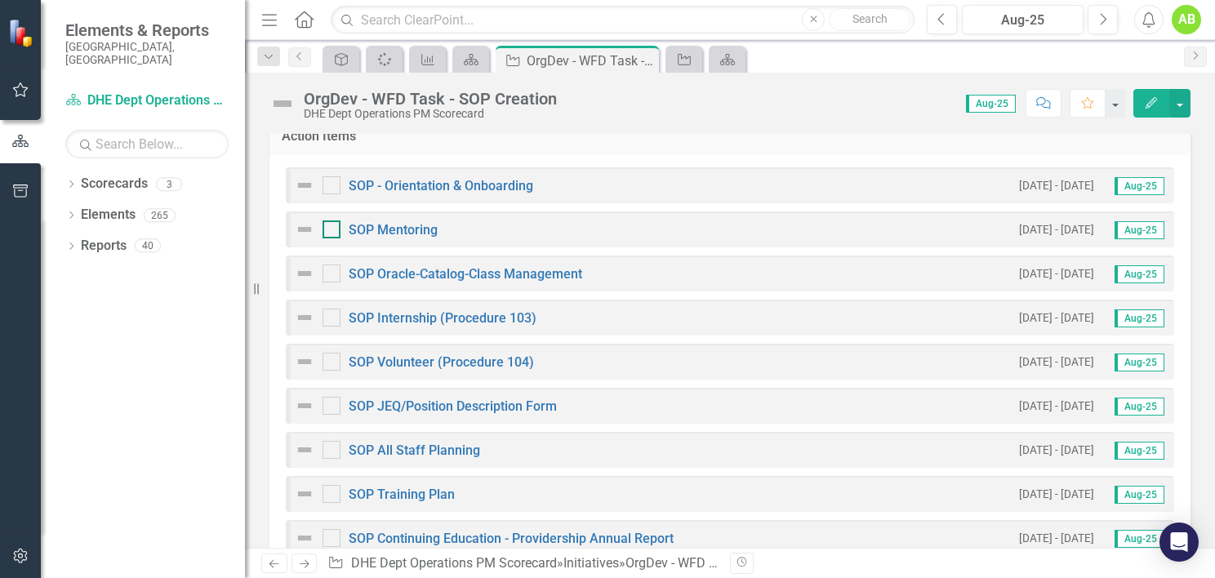
click at [333, 226] on div at bounding box center [331, 229] width 18 height 18
click at [333, 226] on input "checkbox" at bounding box center [327, 225] width 11 height 11
checkbox input "true"
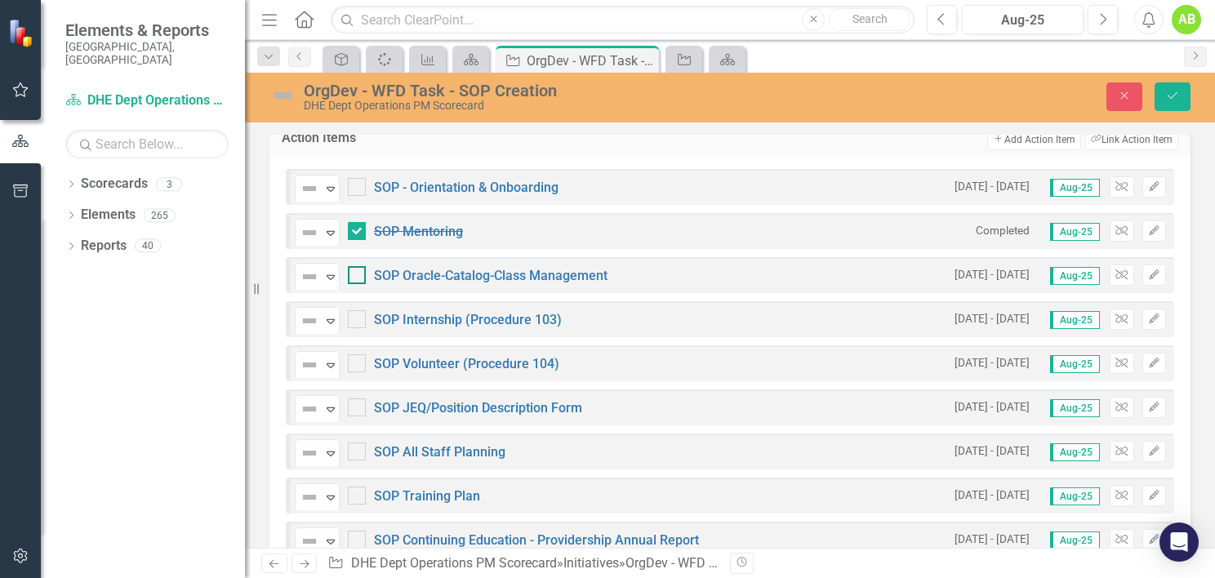
click at [356, 276] on div at bounding box center [357, 275] width 18 height 18
click at [356, 276] on input "checkbox" at bounding box center [353, 271] width 11 height 11
checkbox input "true"
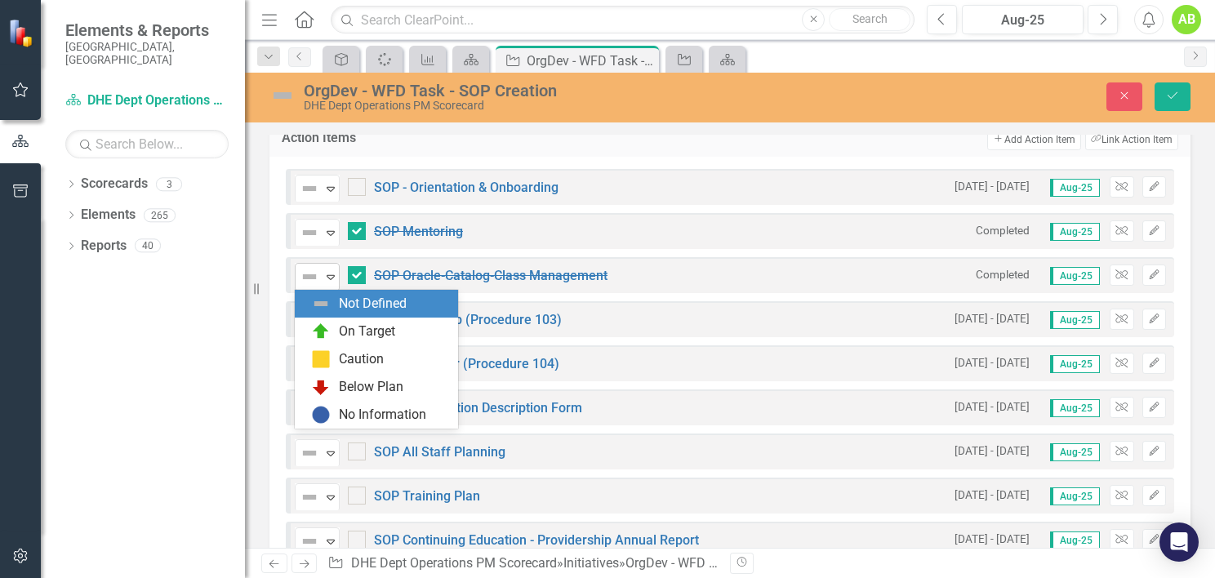
click at [327, 274] on icon "Expand" at bounding box center [330, 276] width 16 height 13
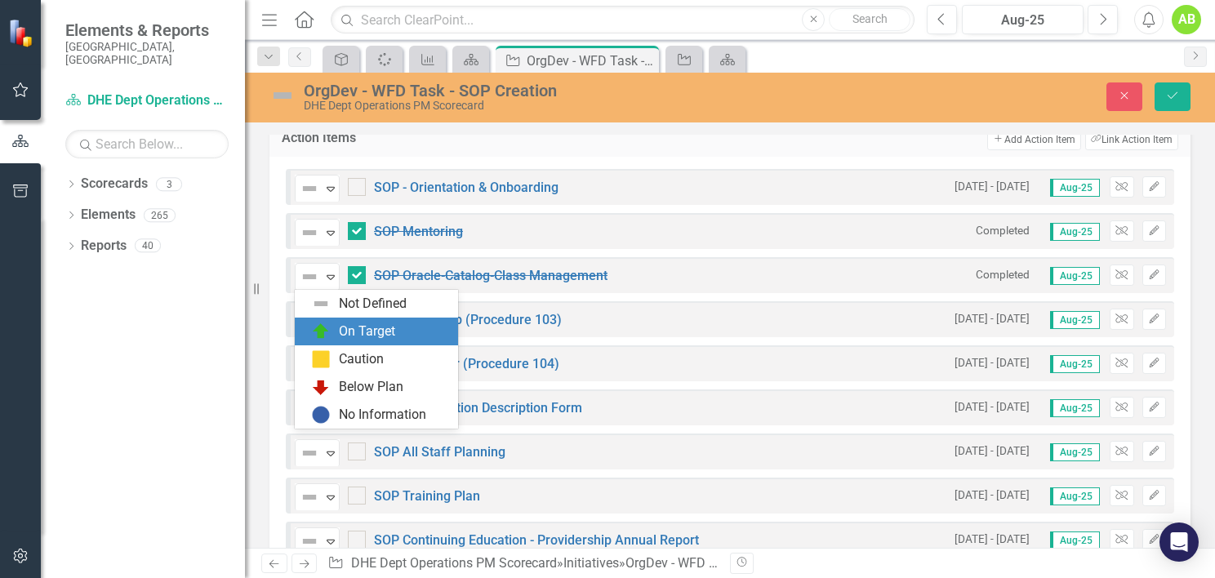
click at [340, 332] on div "On Target" at bounding box center [367, 331] width 56 height 19
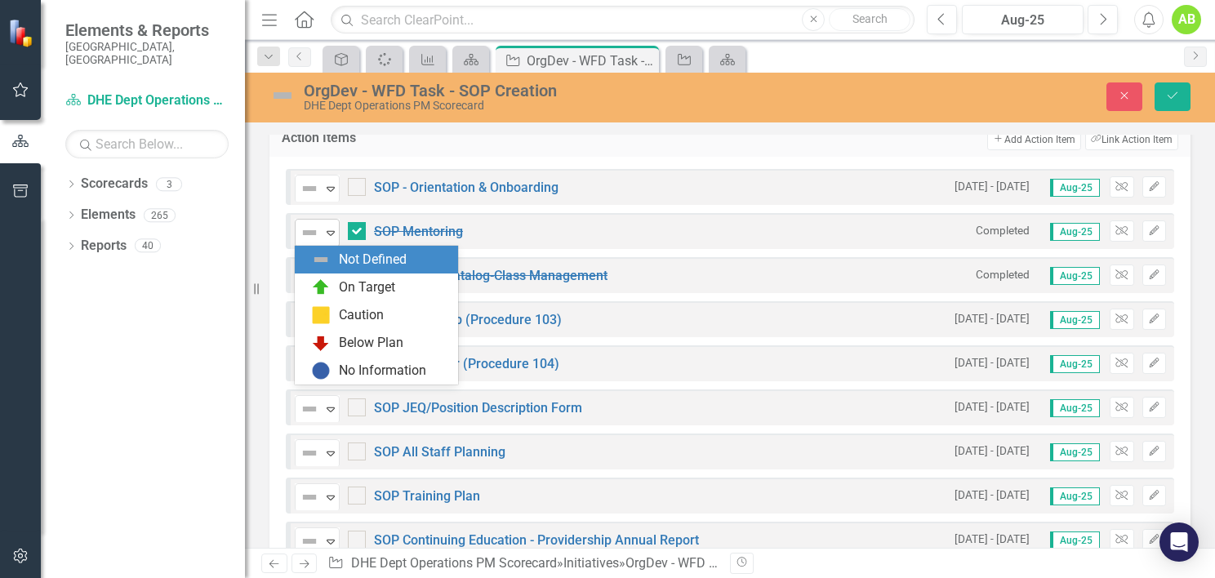
click at [328, 229] on icon "Expand" at bounding box center [330, 232] width 16 height 13
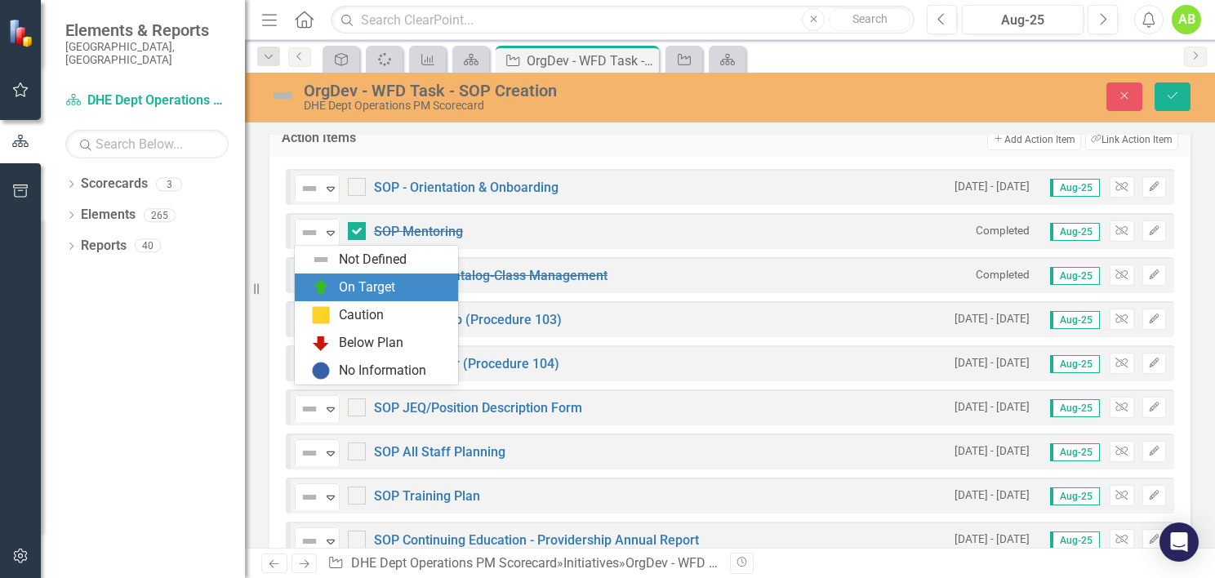
click at [334, 282] on div "On Target" at bounding box center [379, 288] width 137 height 20
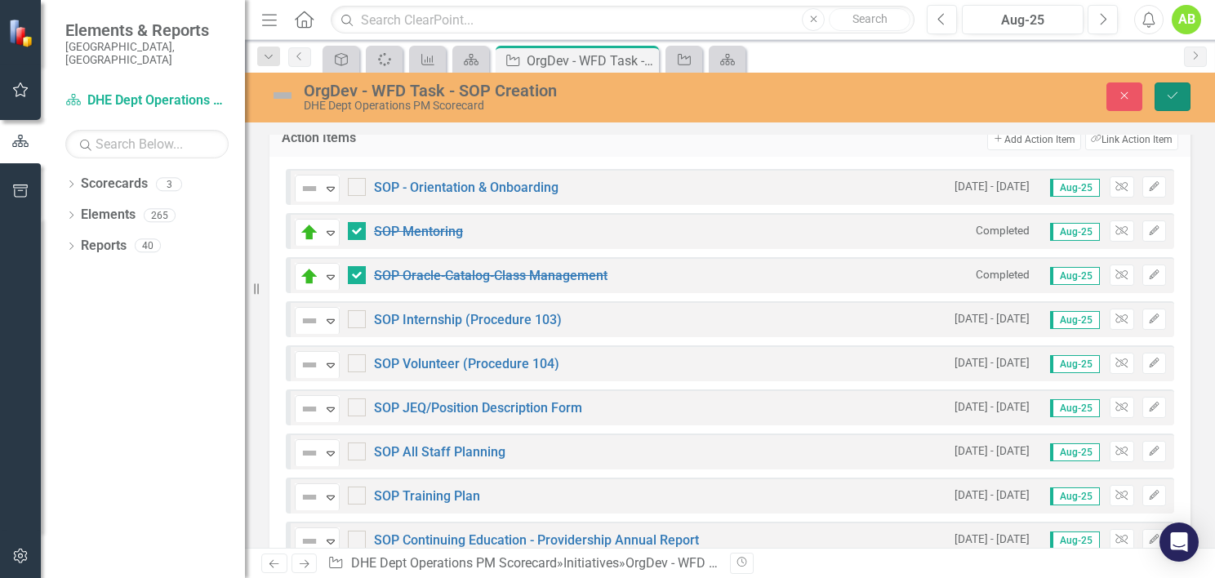
click at [1171, 98] on icon "submit" at bounding box center [1172, 95] width 10 height 7
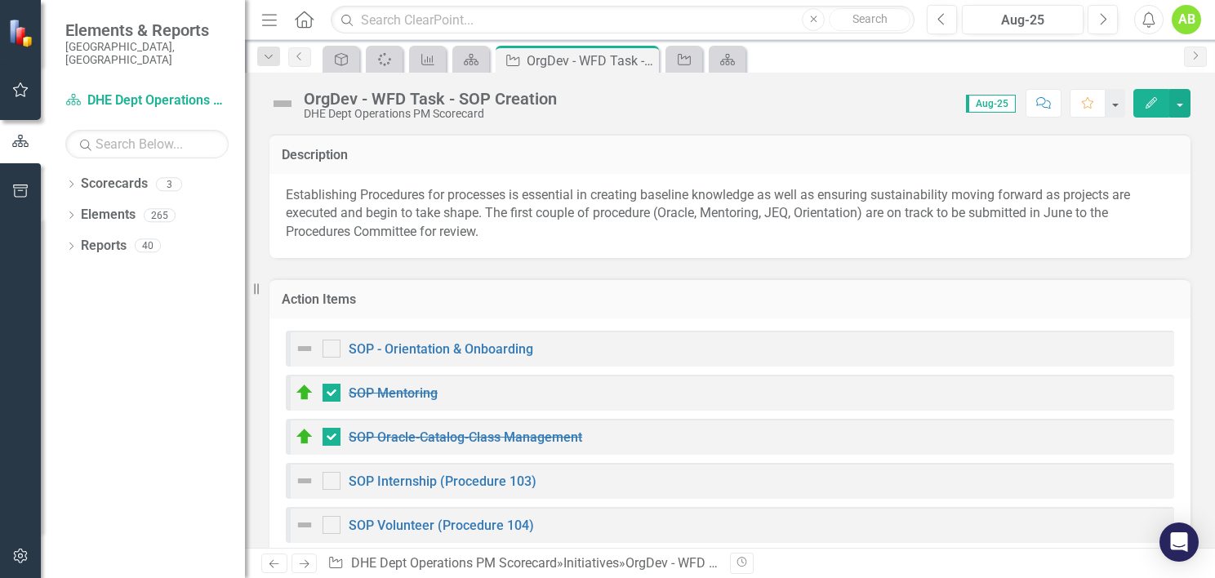
checkbox input "false"
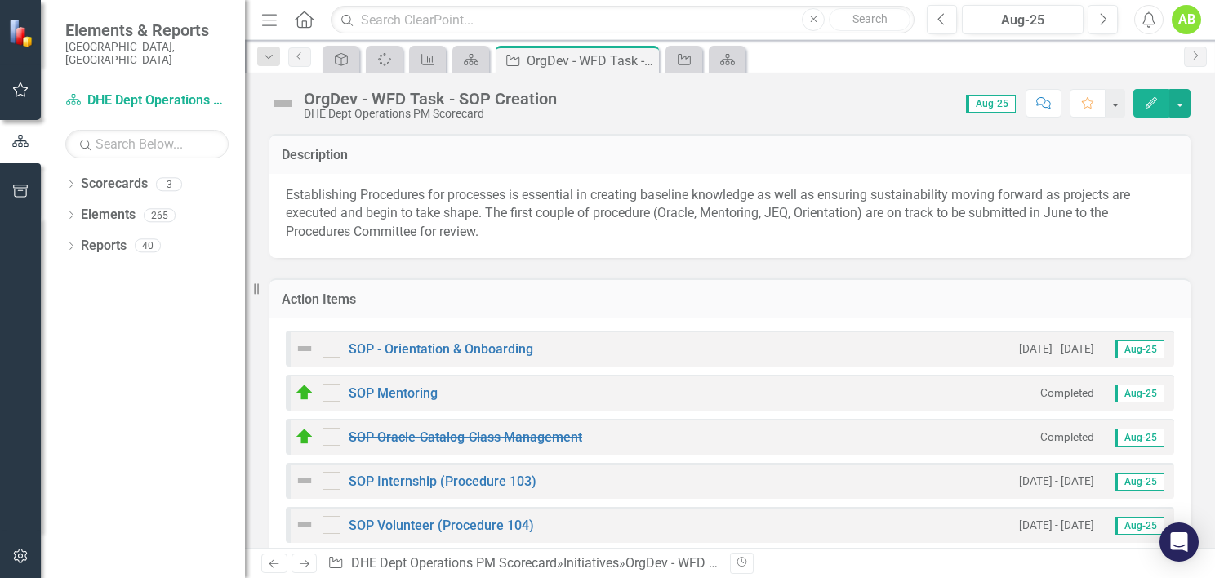
checkbox input "true"
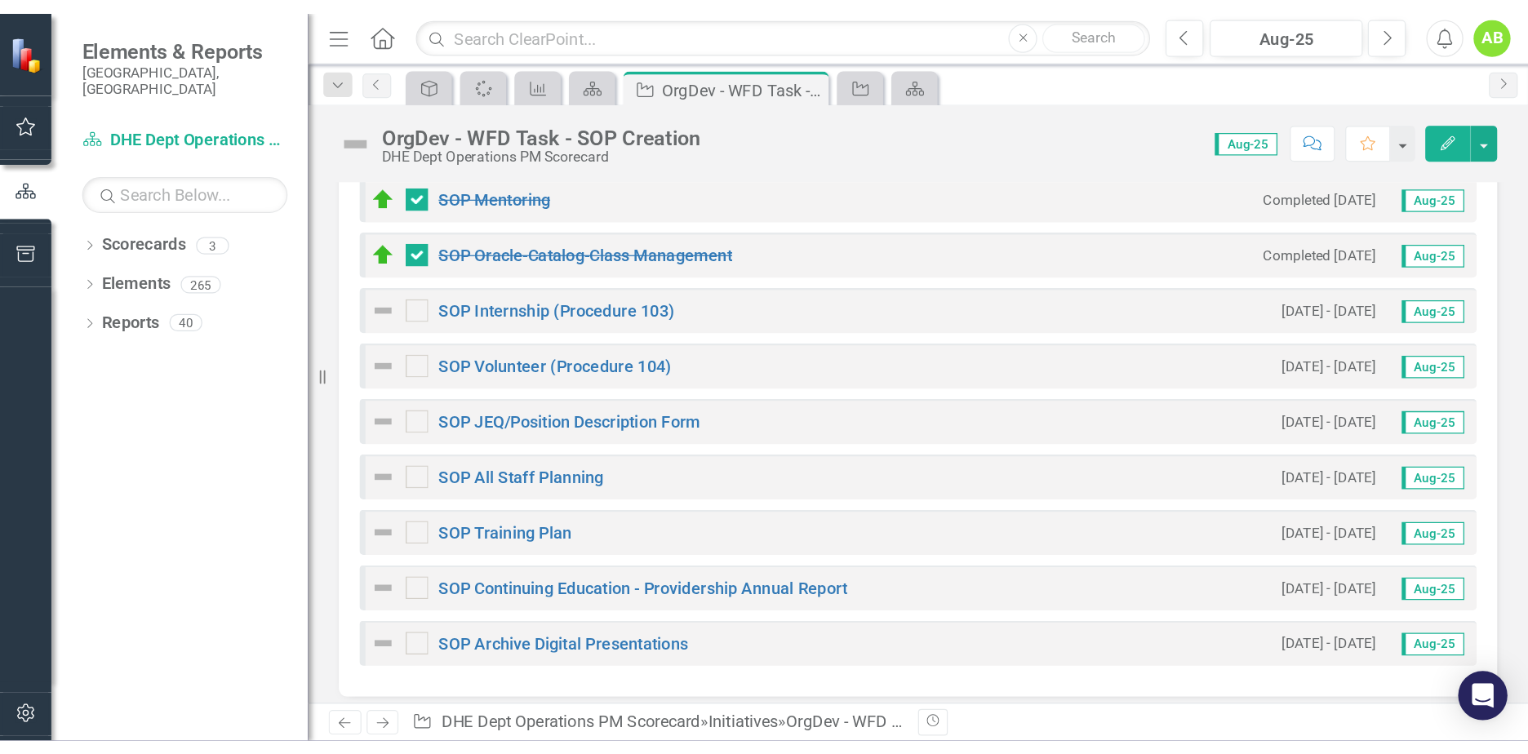
scroll to position [0, 0]
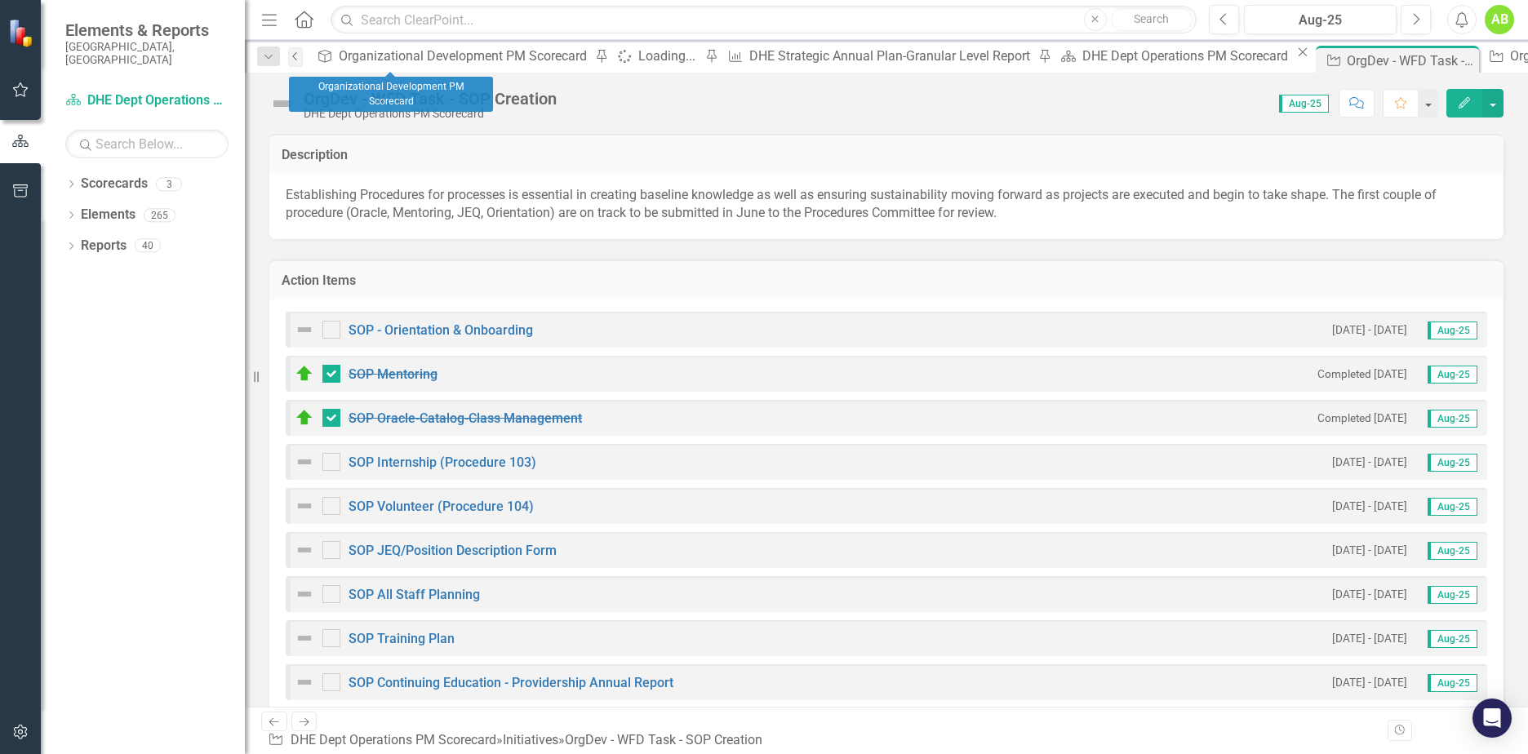
click at [303, 53] on link "Previous" at bounding box center [295, 57] width 15 height 20
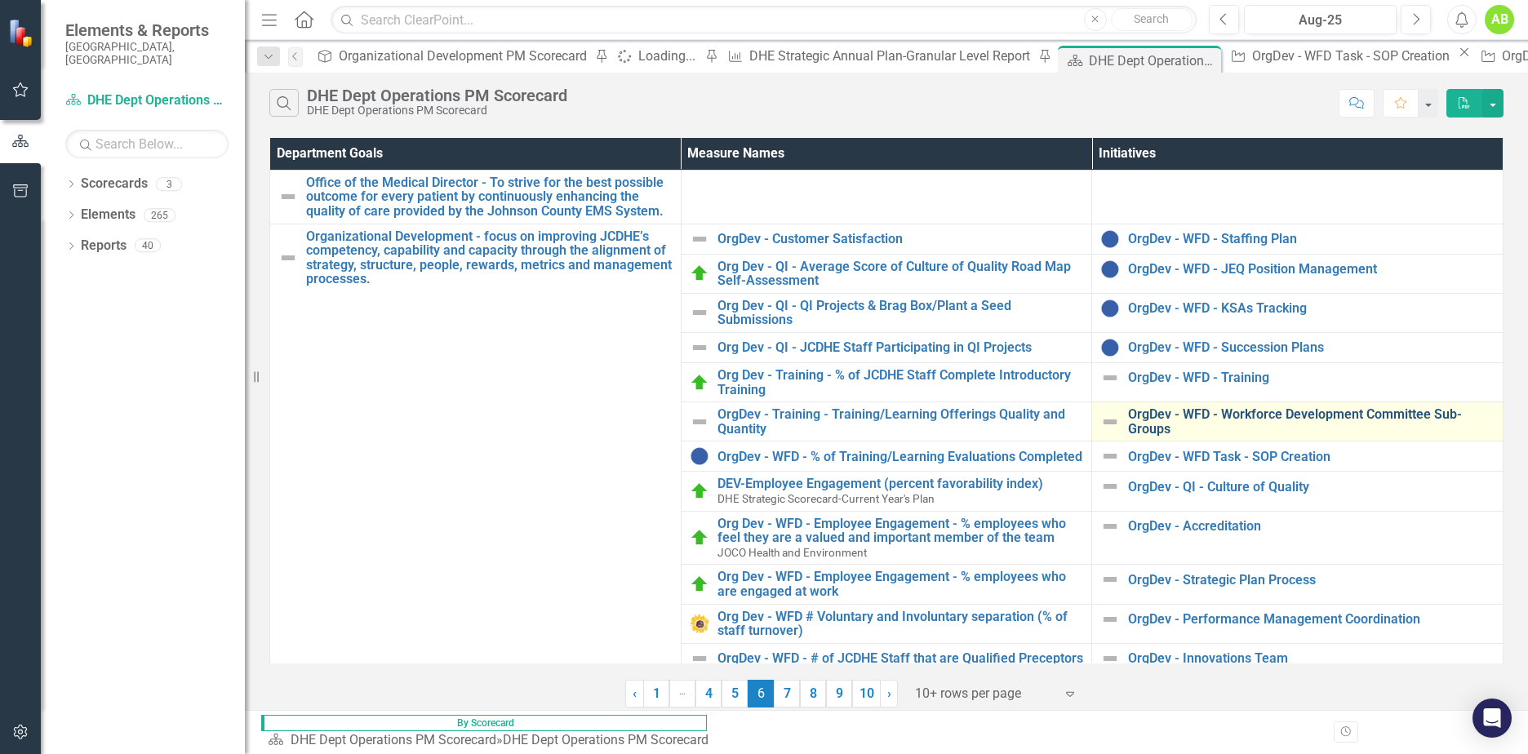
click at [1214, 414] on link "OrgDev - WFD - Workforce Development Committee Sub-Groups" at bounding box center [1311, 421] width 367 height 29
